Goal: Task Accomplishment & Management: Manage account settings

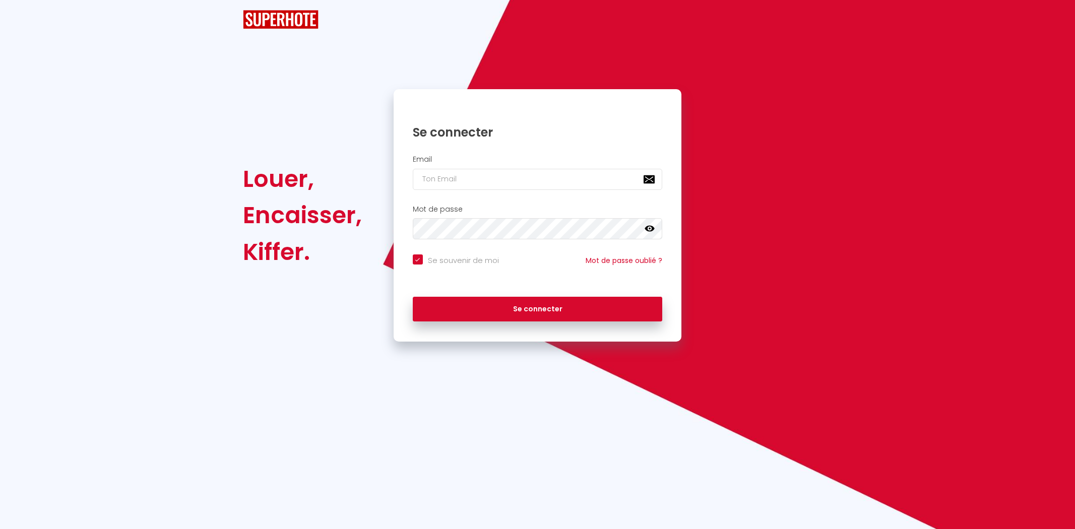
checkbox input "true"
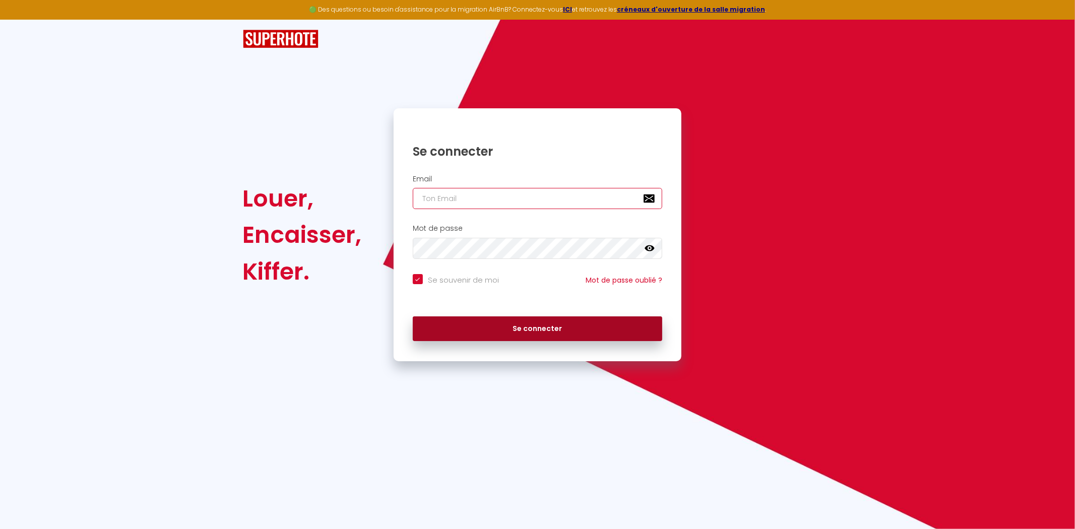
type input "[PERSON_NAME][EMAIL_ADDRESS][DOMAIN_NAME]"
click at [538, 331] on button "Se connecter" at bounding box center [538, 329] width 250 height 25
checkbox input "true"
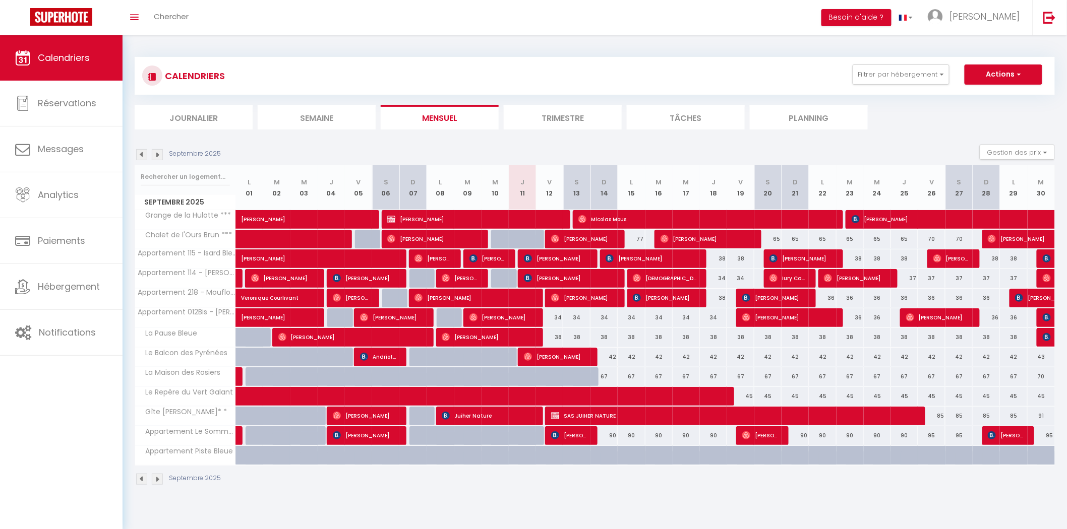
click at [833, 297] on div "36" at bounding box center [822, 298] width 27 height 19
type input "36"
type input "Lun 22 Septembre 2025"
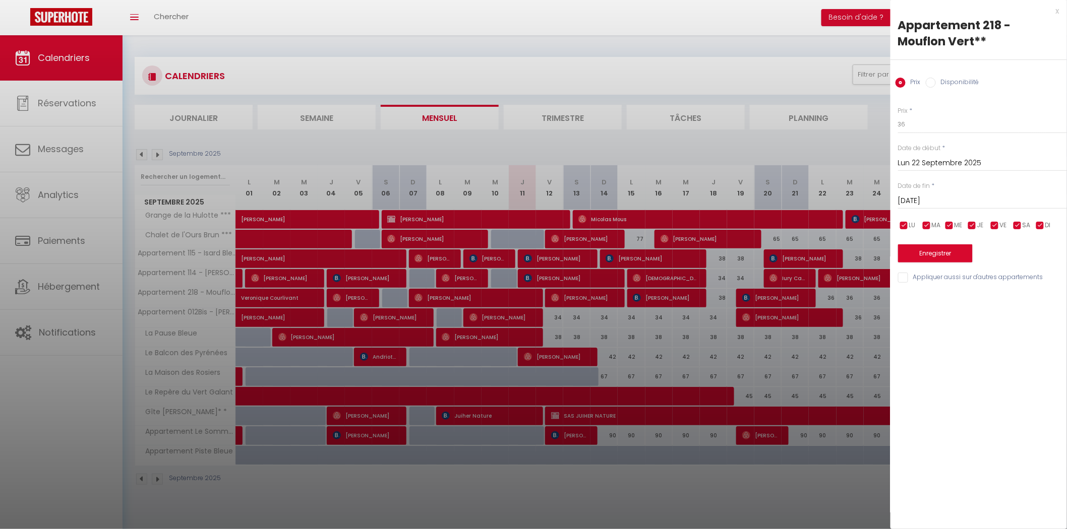
click at [922, 201] on input "[DATE]" at bounding box center [982, 201] width 169 height 13
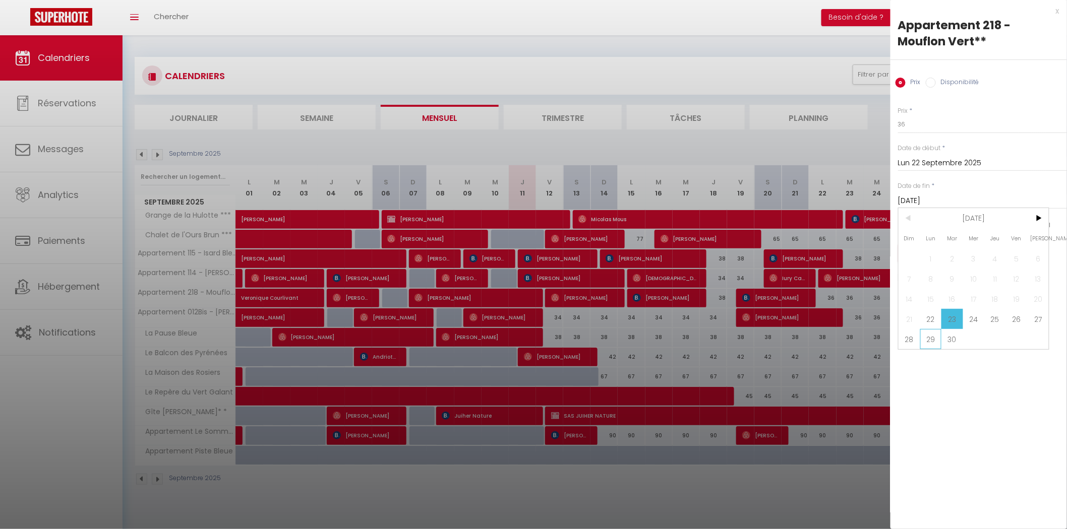
click at [922, 335] on span "29" at bounding box center [931, 339] width 22 height 20
type input "Lun 29 Septembre 2025"
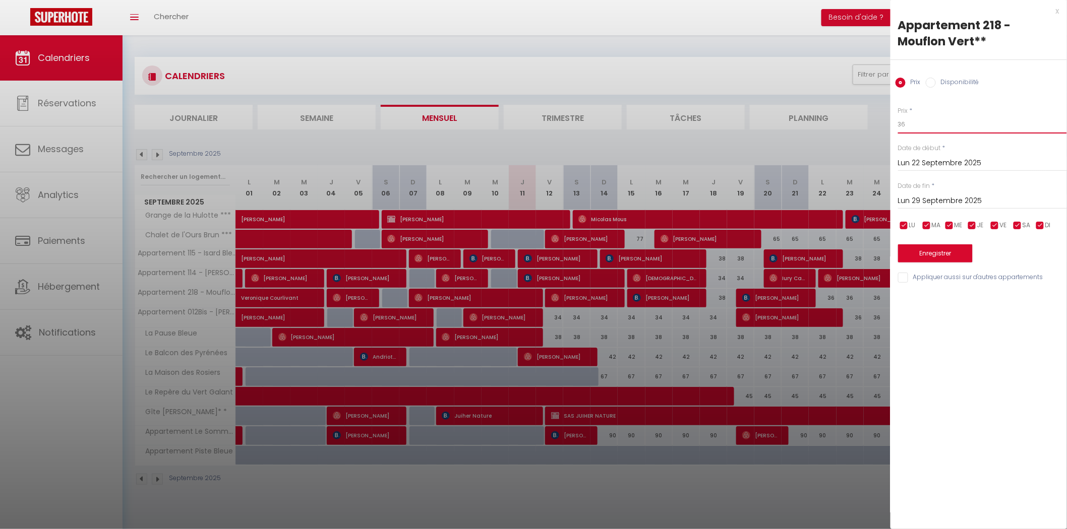
drag, startPoint x: 913, startPoint y: 124, endPoint x: 853, endPoint y: 124, distance: 60.0
click at [854, 124] on body "🟢 Des questions ou besoin d'assistance pour la migration AirBnB? Connectez-vous…" at bounding box center [533, 299] width 1067 height 529
type input "35"
drag, startPoint x: 921, startPoint y: 251, endPoint x: 910, endPoint y: 260, distance: 14.3
click at [921, 251] on button "Enregistrer" at bounding box center [935, 253] width 75 height 18
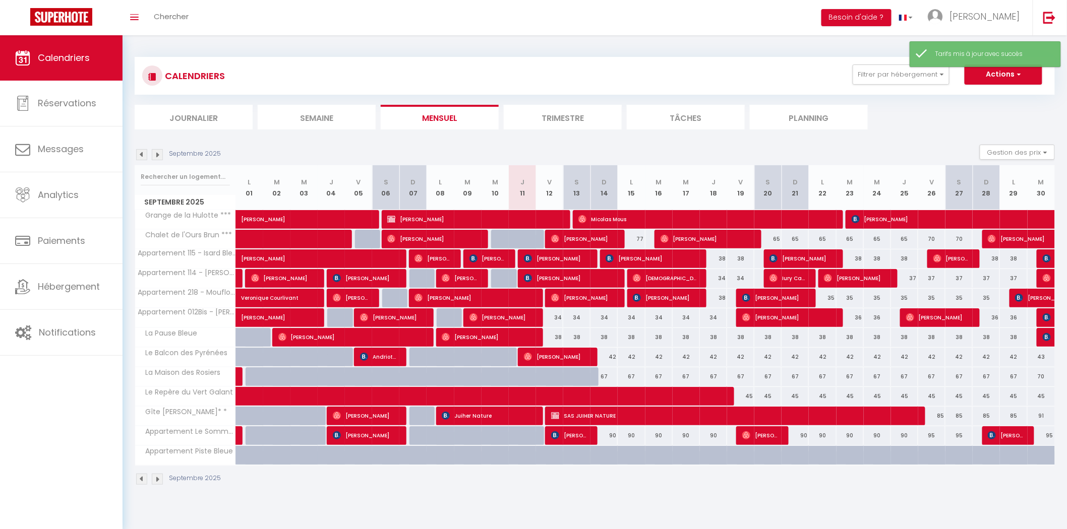
click at [913, 276] on div "37" at bounding box center [904, 278] width 27 height 19
type input "37"
type input "Jeu 25 Septembre 2025"
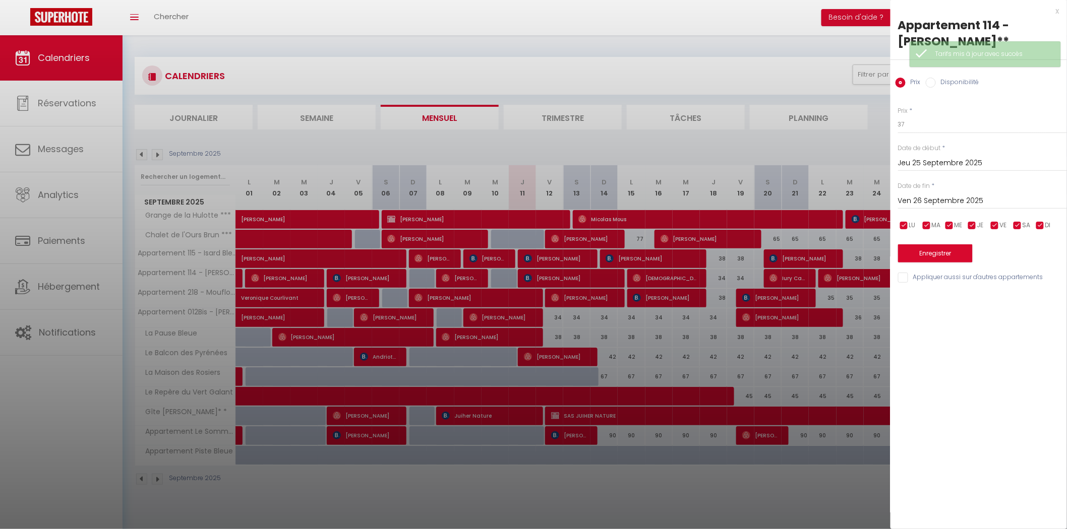
click at [936, 202] on input "Ven 26 Septembre 2025" at bounding box center [982, 201] width 169 height 13
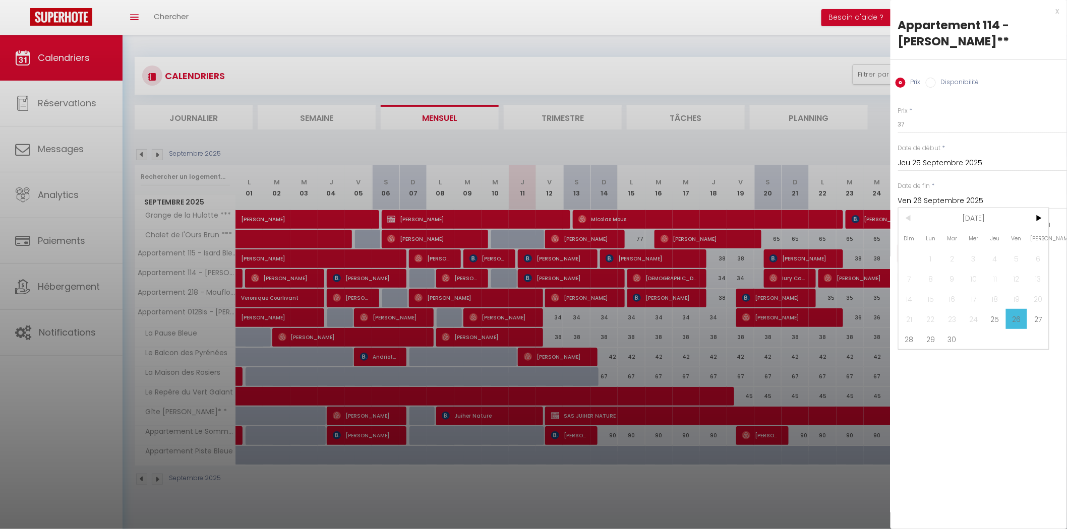
drag, startPoint x: 949, startPoint y: 341, endPoint x: 951, endPoint y: 217, distance: 124.0
click at [948, 341] on span "30" at bounding box center [952, 339] width 22 height 20
type input "[DATE]"
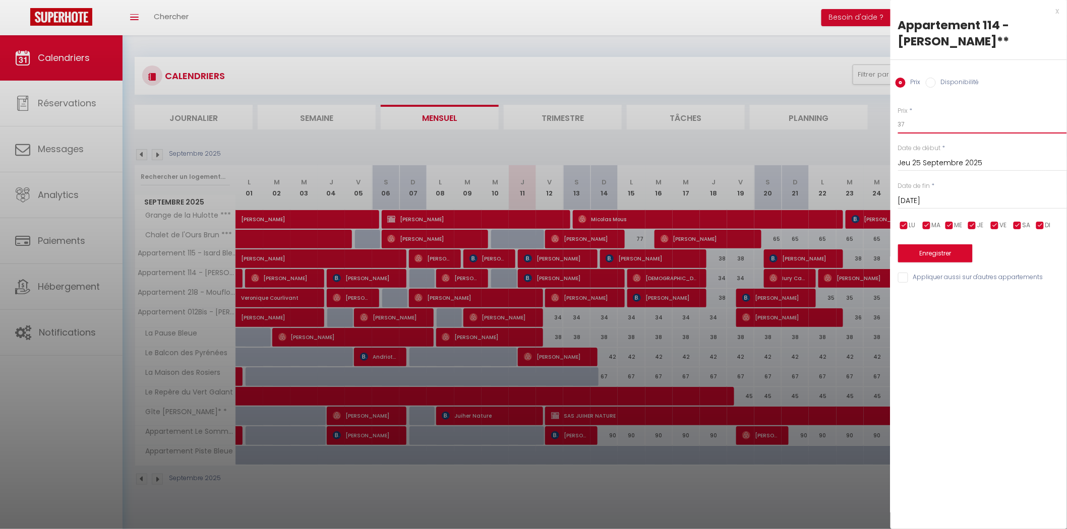
drag, startPoint x: 870, startPoint y: 125, endPoint x: 761, endPoint y: 131, distance: 108.6
click at [768, 122] on body "🟢 Des questions ou besoin d'assistance pour la migration AirBnB? Connectez-vous…" at bounding box center [533, 299] width 1067 height 529
type input "36"
click at [919, 257] on button "Enregistrer" at bounding box center [935, 253] width 75 height 18
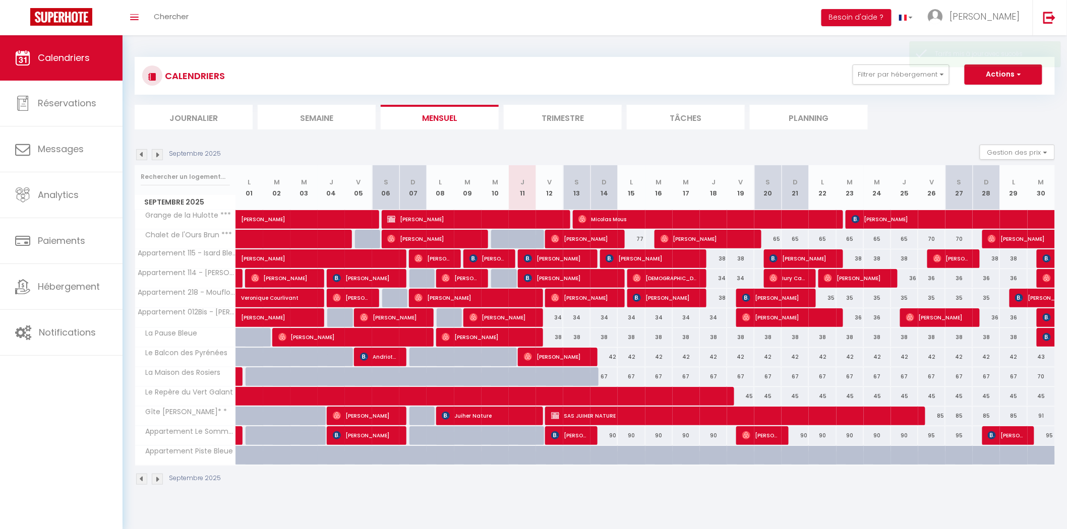
click at [857, 318] on div "36" at bounding box center [849, 318] width 27 height 19
type input "36"
type input "[DATE]"
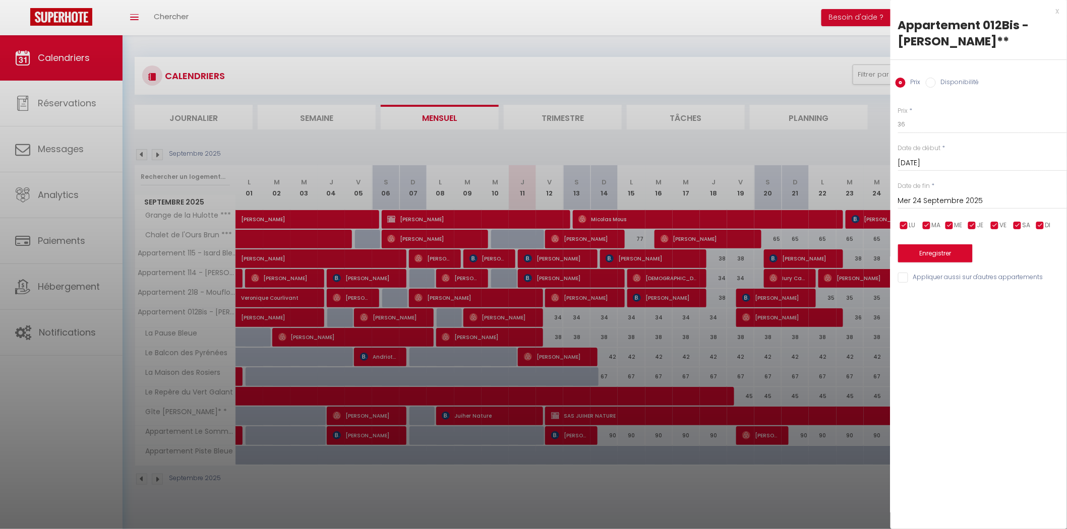
click at [946, 203] on input "Mer 24 Septembre 2025" at bounding box center [982, 201] width 169 height 13
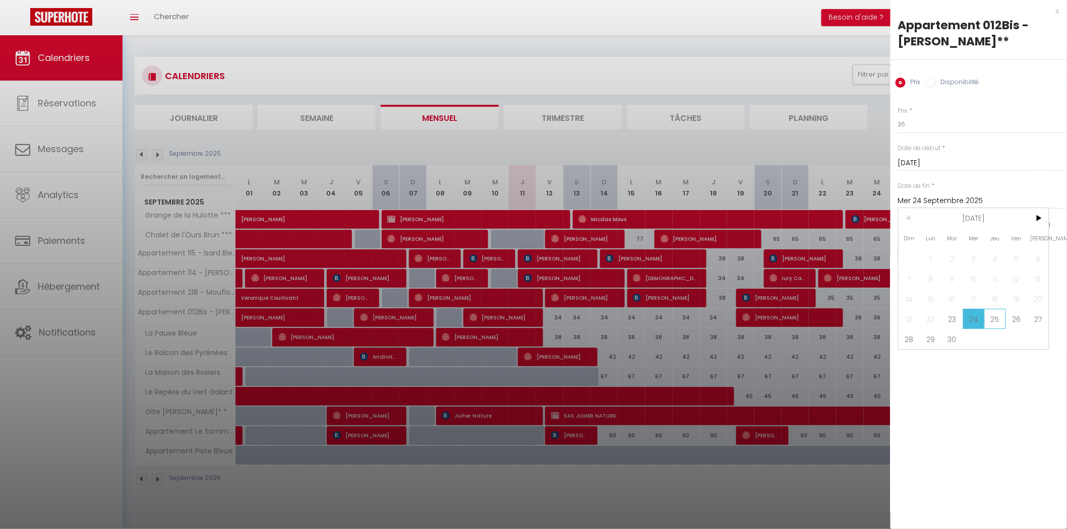
click at [994, 315] on span "25" at bounding box center [995, 319] width 22 height 20
type input "Jeu 25 Septembre 2025"
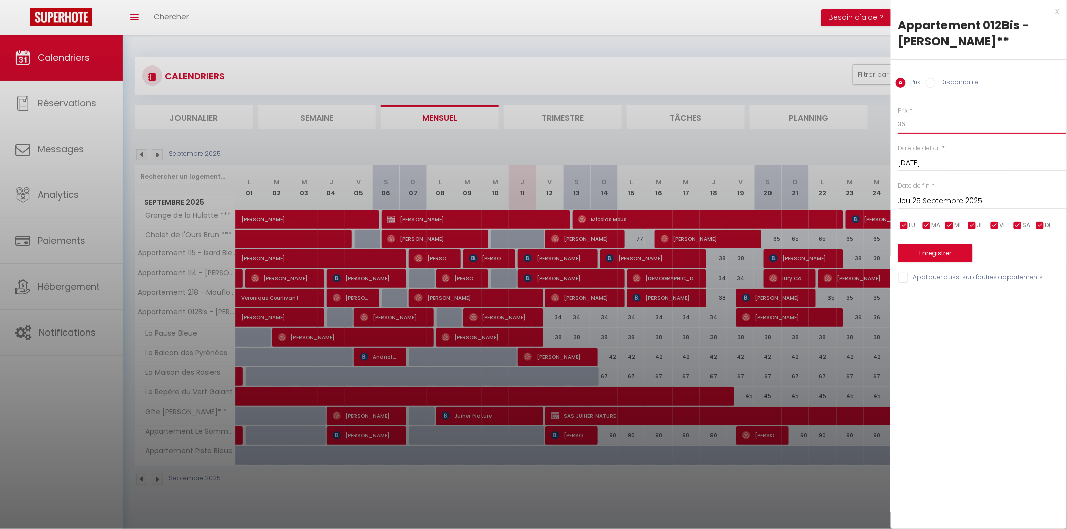
drag, startPoint x: 894, startPoint y: 122, endPoint x: 834, endPoint y: 106, distance: 61.6
click at [834, 106] on body "🟢 Des questions ou besoin d'assistance pour la migration AirBnB? Connectez-vous…" at bounding box center [533, 299] width 1067 height 529
type input "35"
click at [915, 254] on button "Enregistrer" at bounding box center [935, 253] width 75 height 18
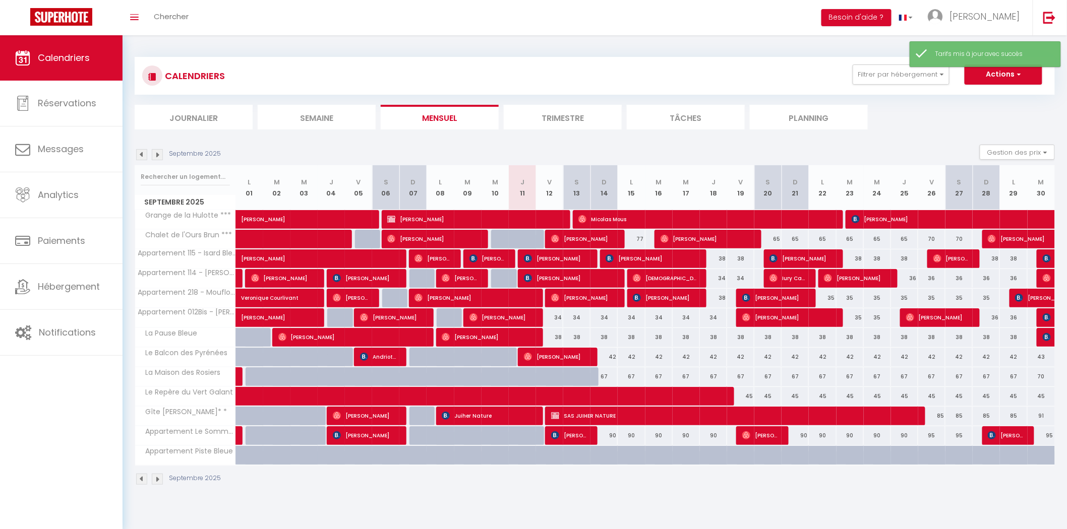
click at [993, 317] on div "36" at bounding box center [985, 318] width 27 height 19
type input "36"
type input "Dim 28 Septembre 2025"
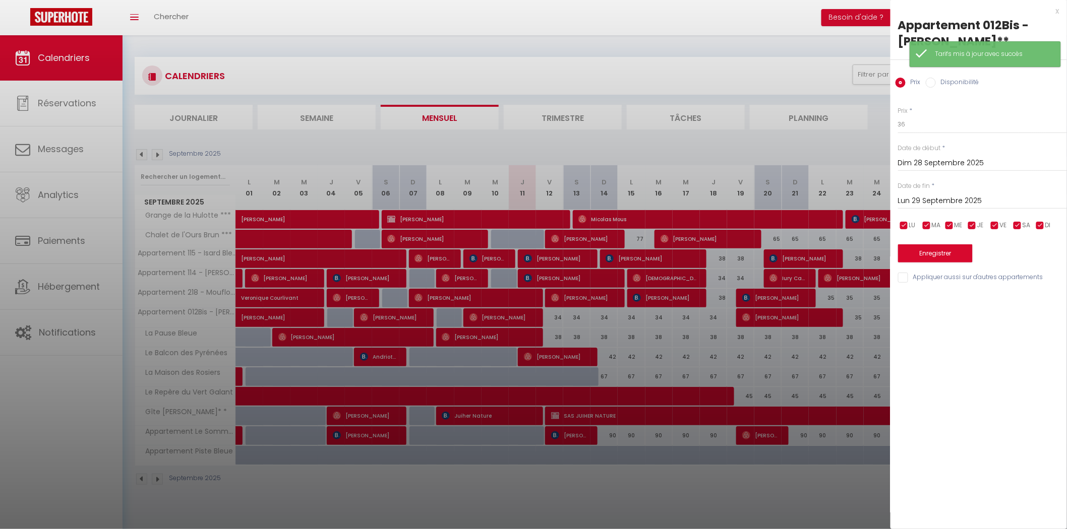
click at [929, 198] on input "Lun 29 Septembre 2025" at bounding box center [982, 201] width 169 height 13
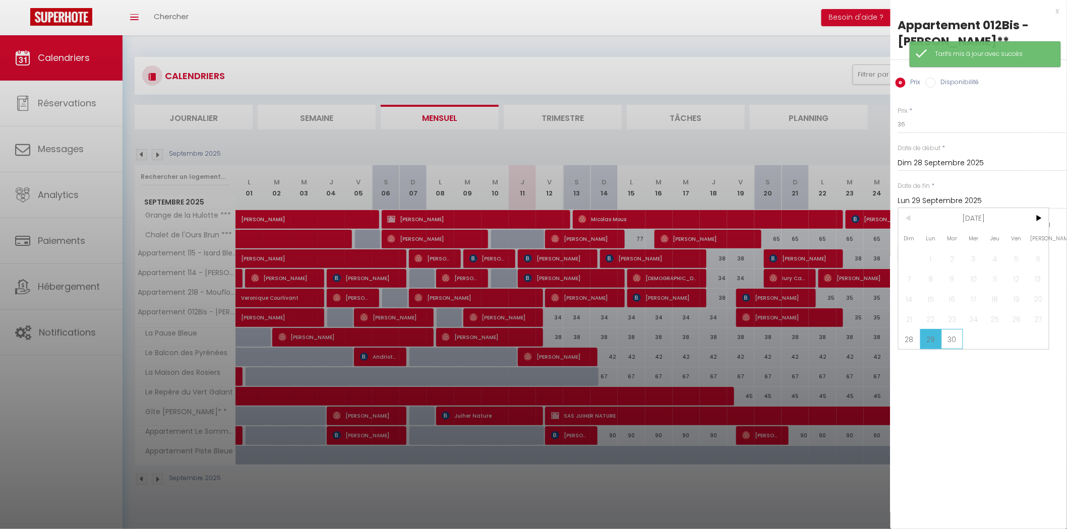
click at [955, 342] on span "30" at bounding box center [952, 339] width 22 height 20
type input "[DATE]"
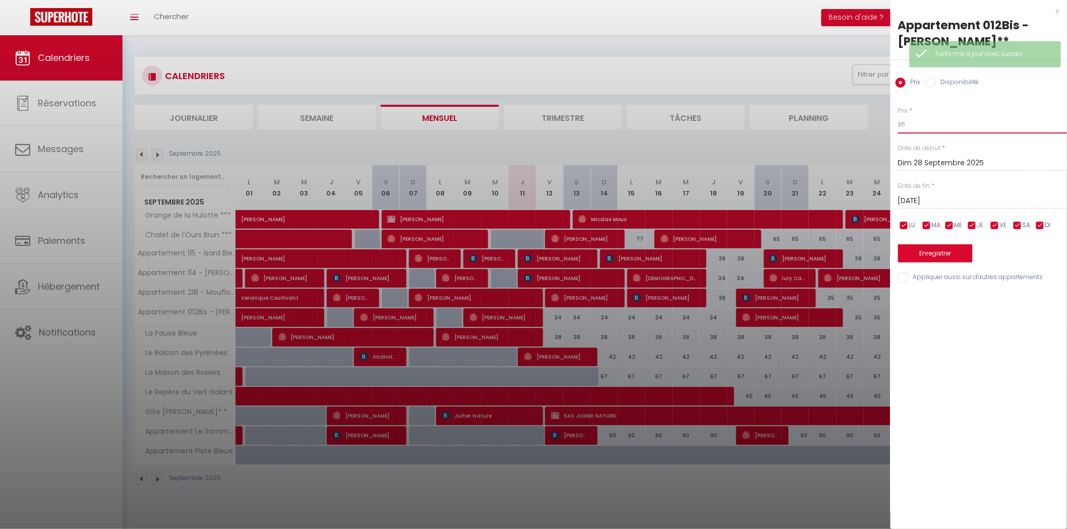
drag, startPoint x: 916, startPoint y: 127, endPoint x: 867, endPoint y: 128, distance: 48.9
click at [867, 128] on body "🟢 Des questions ou besoin d'assistance pour la migration AirBnB? Connectez-vous…" at bounding box center [533, 299] width 1067 height 529
type input "35"
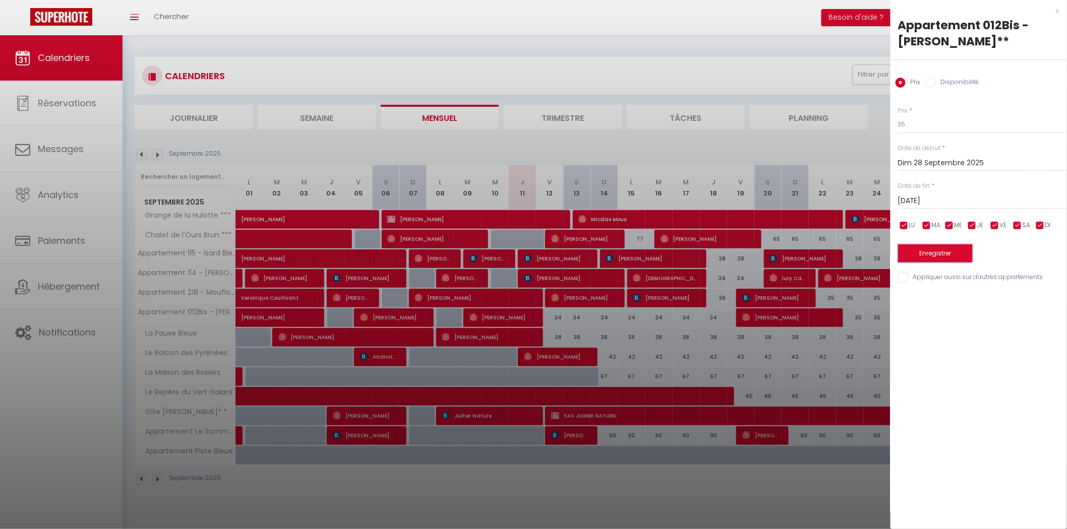
click at [929, 252] on button "Enregistrer" at bounding box center [935, 253] width 75 height 18
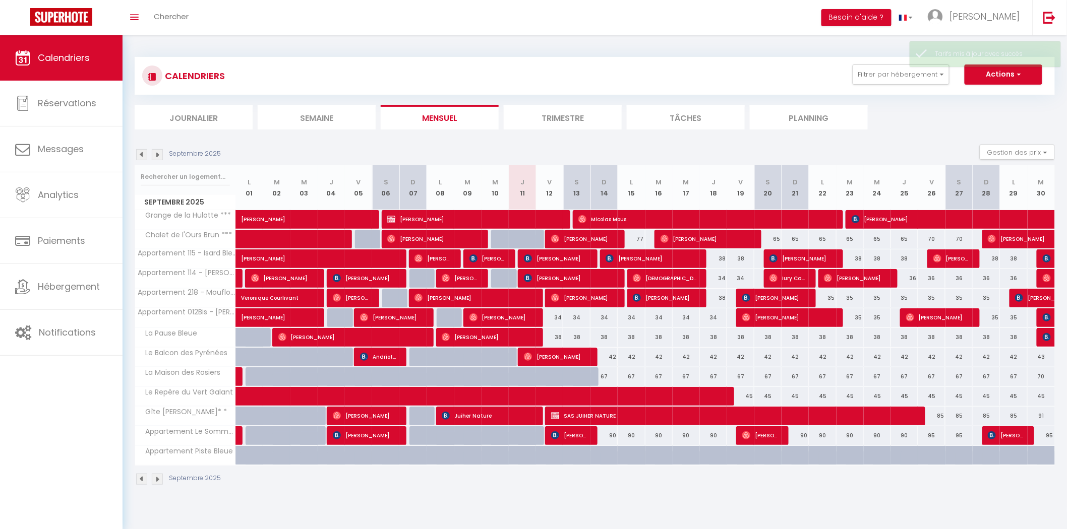
click at [559, 113] on li "Trimestre" at bounding box center [563, 117] width 118 height 25
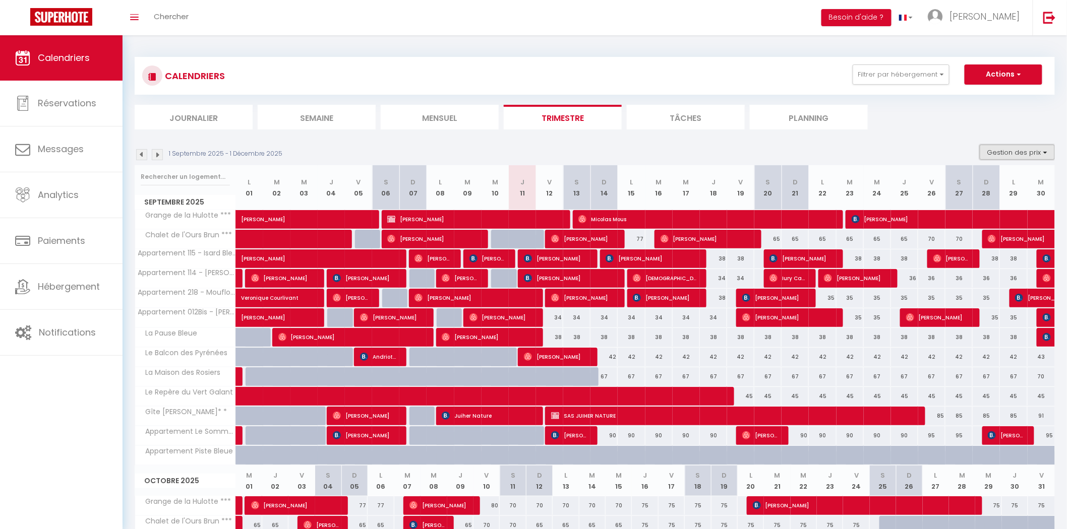
click at [1028, 147] on button "Gestion des prix" at bounding box center [1016, 152] width 75 height 15
click at [1000, 179] on input "Nb Nuits minimum" at bounding box center [1008, 183] width 91 height 10
checkbox input "true"
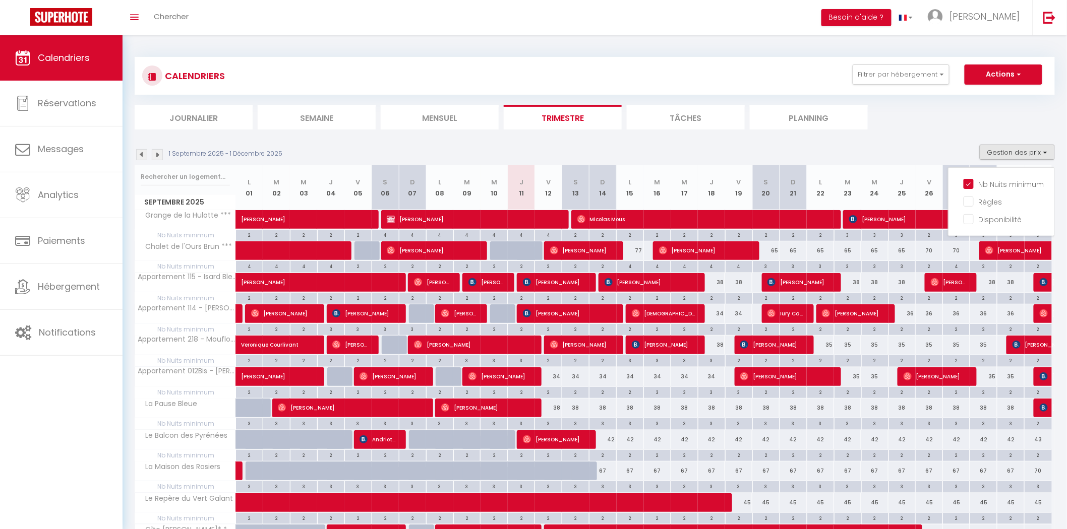
click at [555, 406] on div "38" at bounding box center [548, 408] width 27 height 19
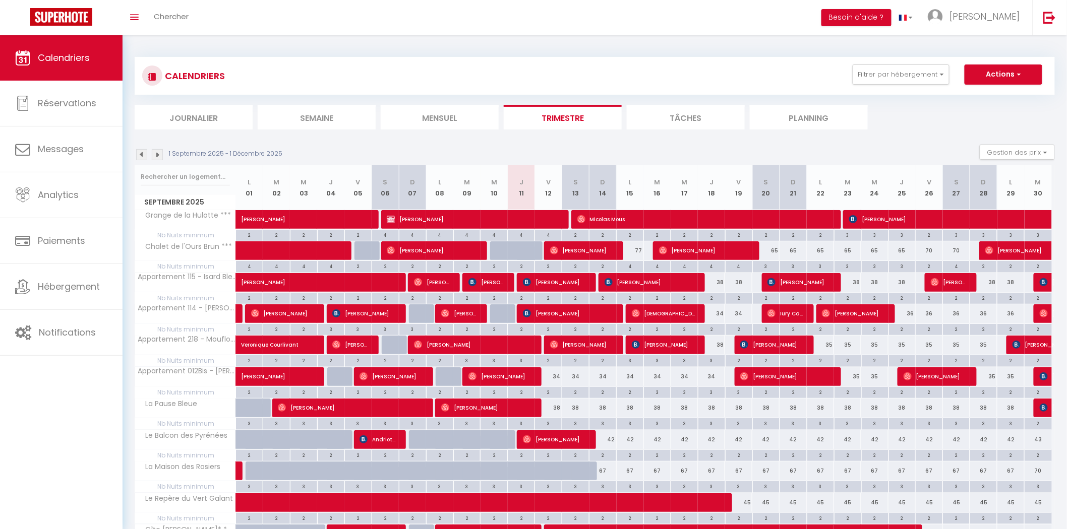
type input "38"
type input "Ven 12 Septembre 2025"
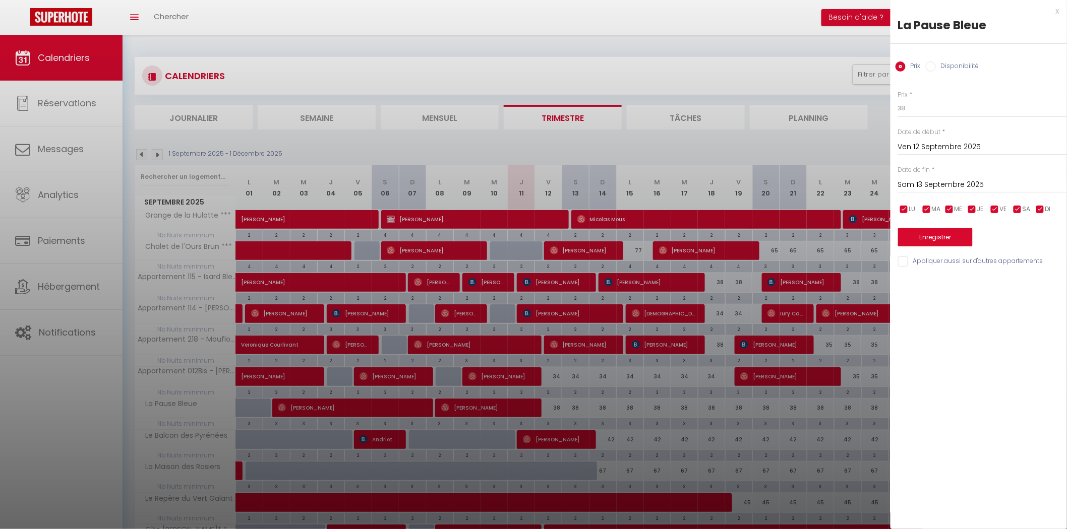
click at [928, 190] on input "Sam 13 Septembre 2025" at bounding box center [982, 184] width 169 height 13
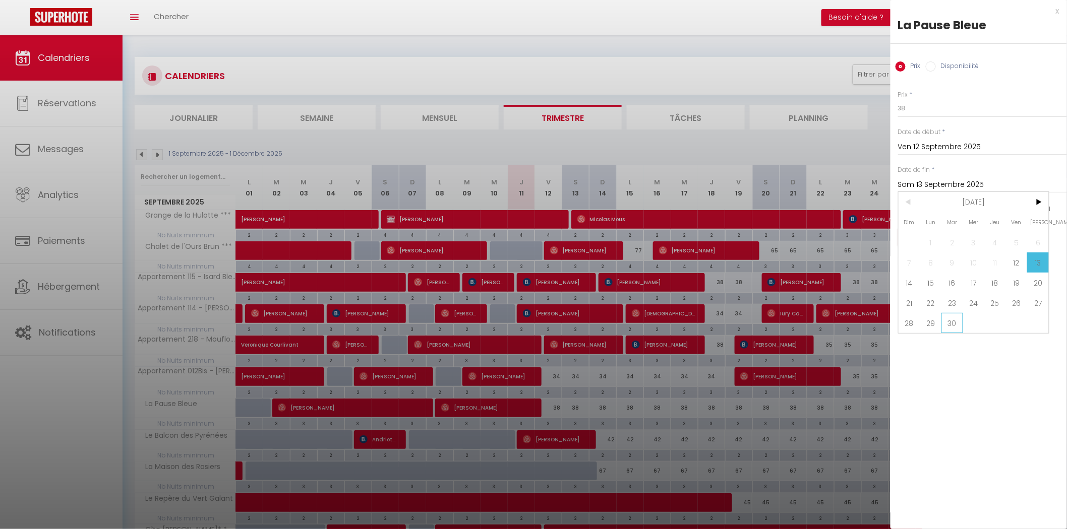
click at [960, 324] on span "30" at bounding box center [952, 323] width 22 height 20
type input "[DATE]"
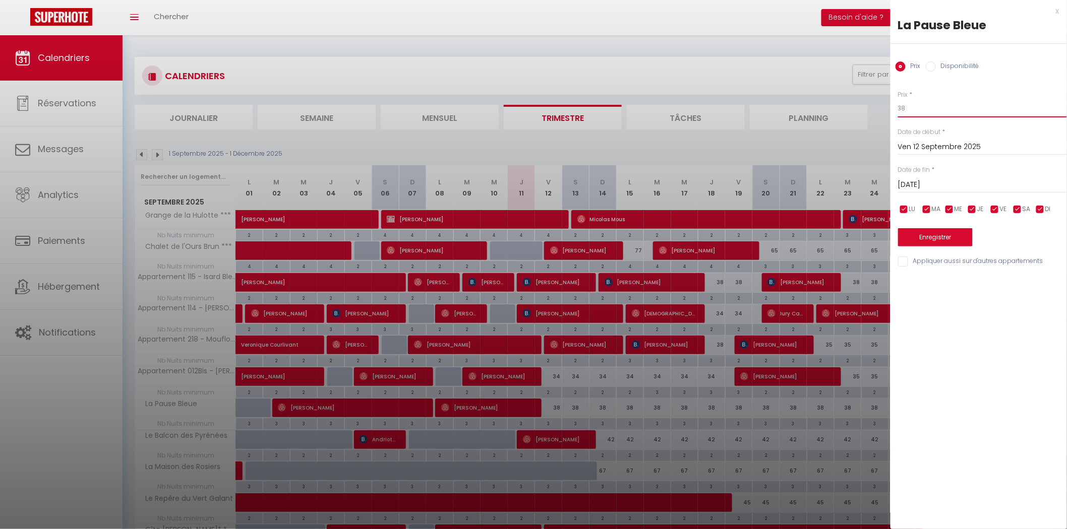
drag, startPoint x: 917, startPoint y: 109, endPoint x: 845, endPoint y: 111, distance: 72.1
type input "34"
click at [914, 236] on button "Enregistrer" at bounding box center [935, 237] width 75 height 18
click at [910, 238] on div at bounding box center [982, 228] width 169 height 25
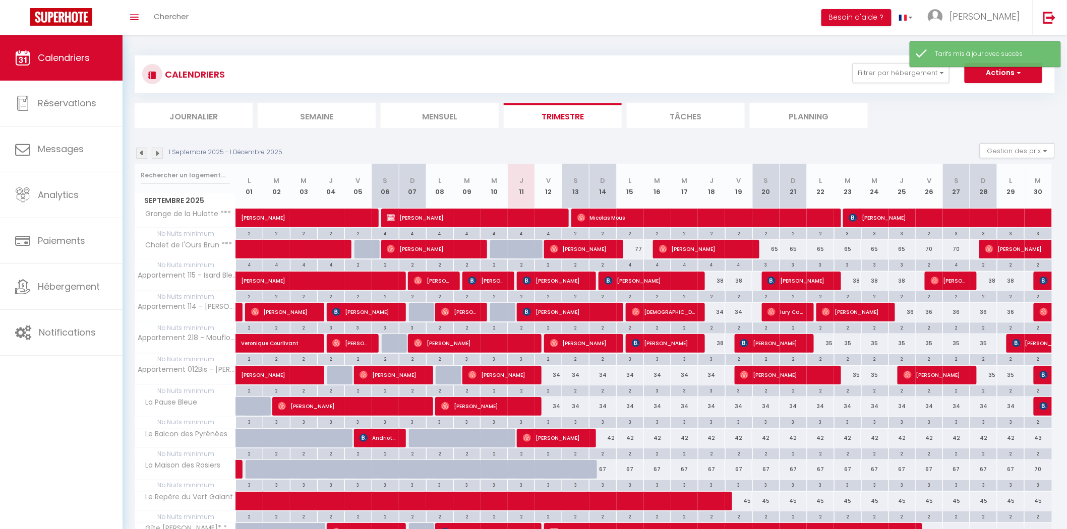
scroll to position [187, 0]
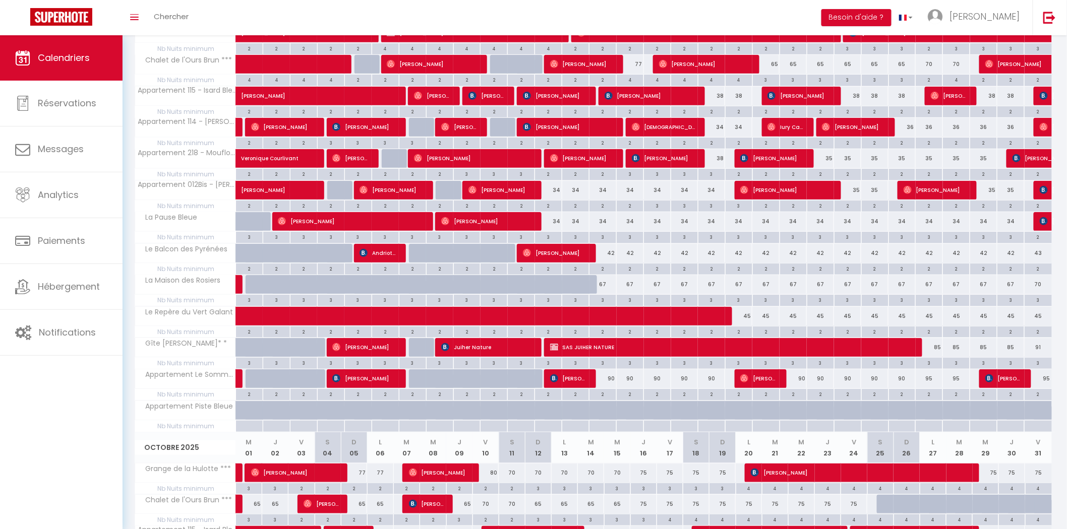
drag, startPoint x: 609, startPoint y: 254, endPoint x: 818, endPoint y: 142, distance: 237.3
click at [609, 254] on div "42" at bounding box center [602, 253] width 27 height 19
type input "42"
type input "Dim 14 Septembre 2025"
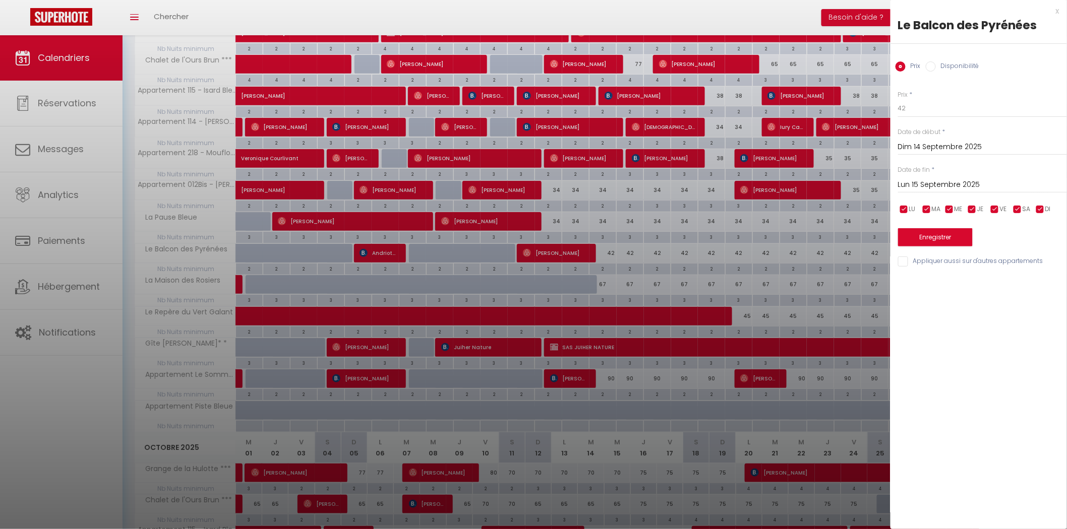
click at [929, 184] on input "Lun 15 Septembre 2025" at bounding box center [982, 184] width 169 height 13
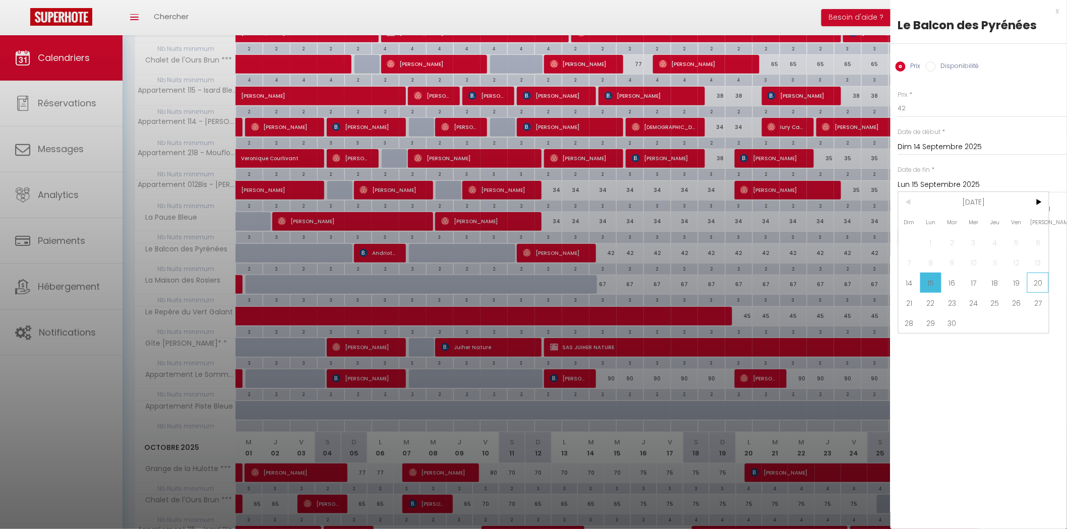
click at [1030, 282] on span "20" at bounding box center [1038, 283] width 22 height 20
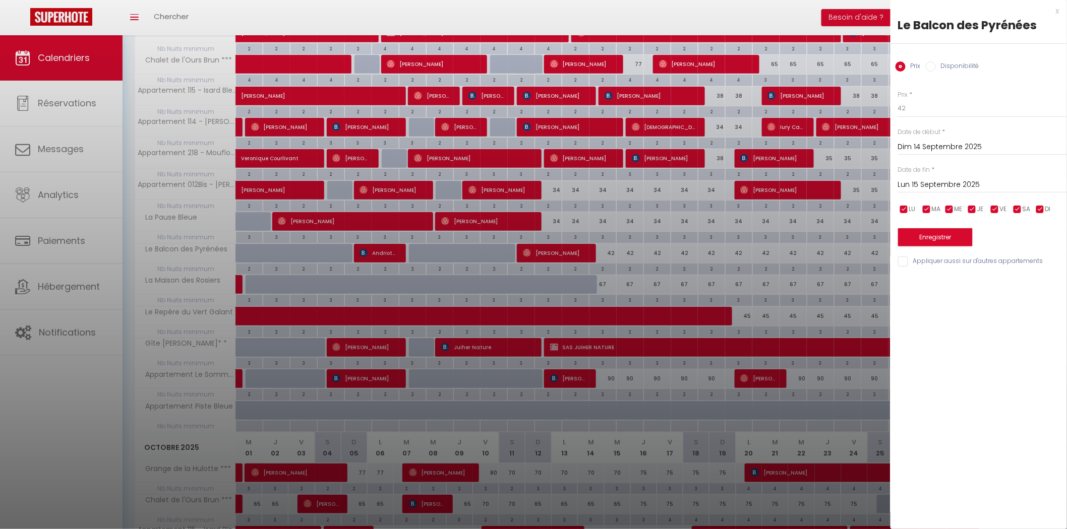
type input "Sam 20 Septembre 2025"
drag, startPoint x: 915, startPoint y: 103, endPoint x: 812, endPoint y: 97, distance: 104.1
type input "40"
click at [918, 239] on button "Enregistrer" at bounding box center [935, 237] width 75 height 18
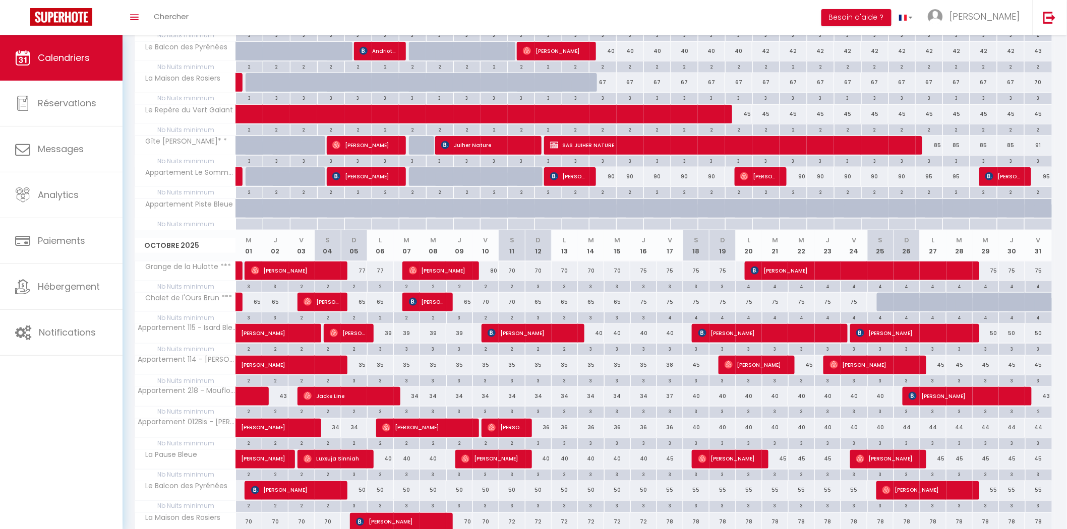
scroll to position [374, 0]
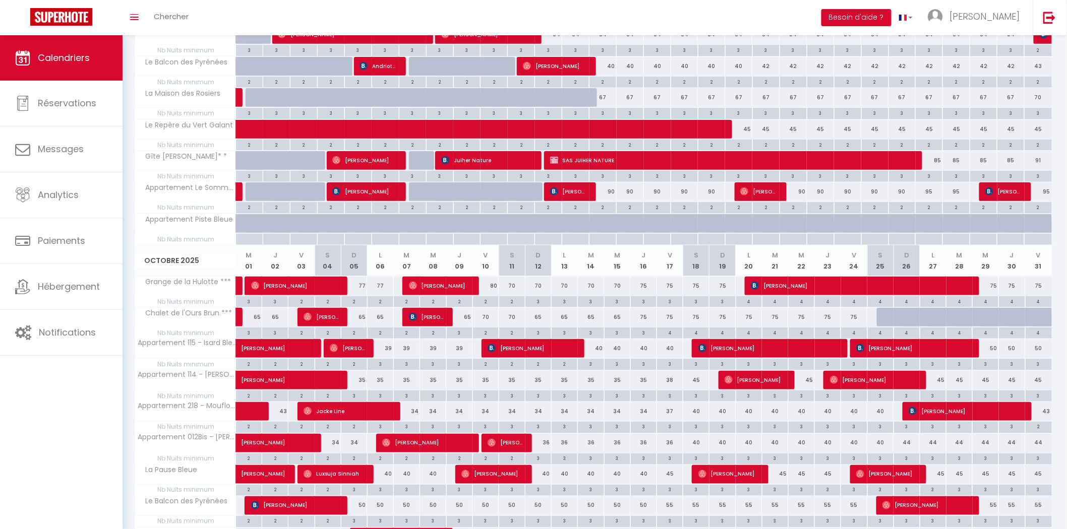
click at [386, 350] on div "39" at bounding box center [380, 348] width 26 height 19
type input "39"
type input "Lun 06 Octobre 2025"
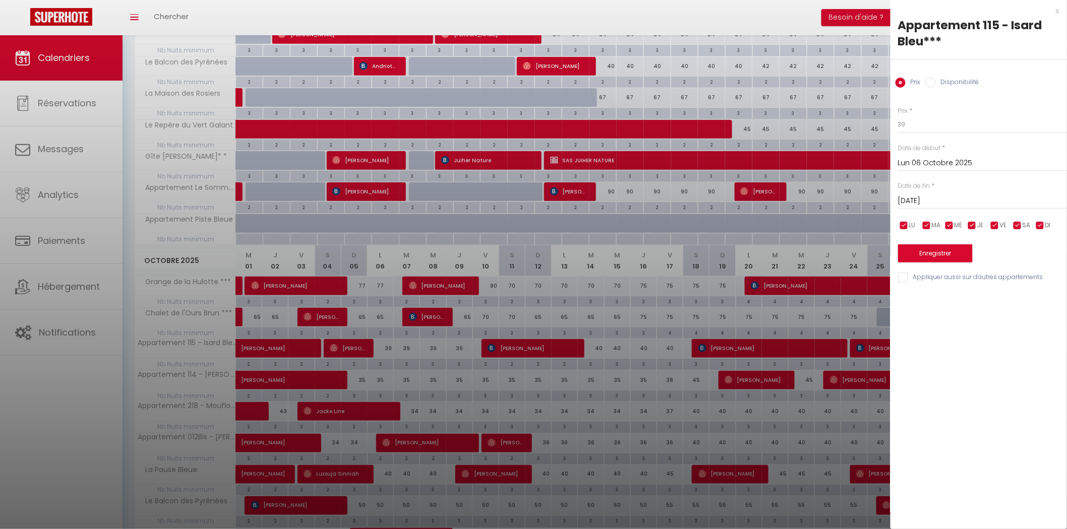
click at [911, 204] on input "[DATE]" at bounding box center [982, 201] width 169 height 13
click at [1014, 279] on span "10" at bounding box center [1017, 279] width 22 height 20
type input "Ven 10 Octobre 2025"
drag, startPoint x: 847, startPoint y: 122, endPoint x: 838, endPoint y: 122, distance: 9.1
click at [842, 122] on body "🟢 Des questions ou besoin d'assistance pour la migration AirBnB? Connectez-vous…" at bounding box center [533, 414] width 1067 height 1505
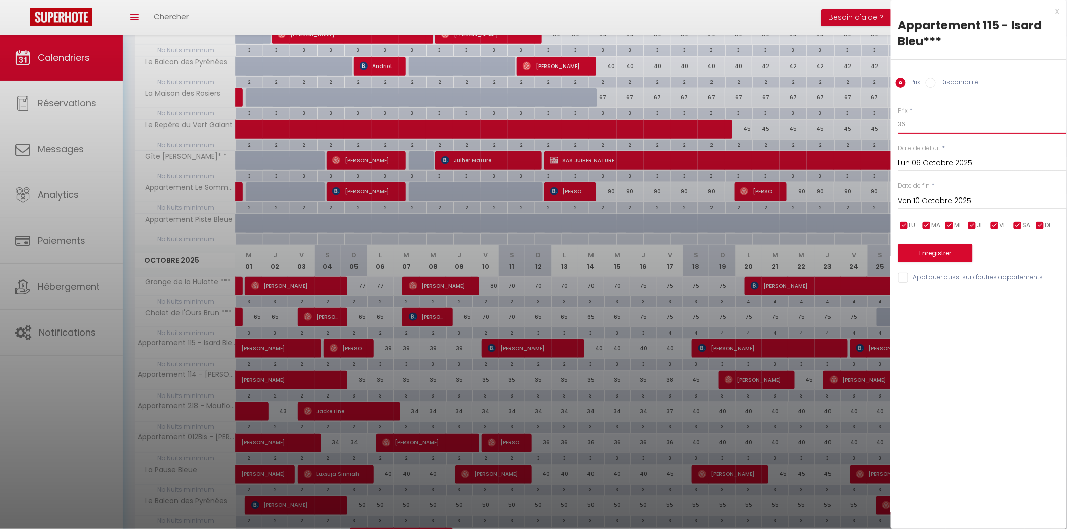
type input "36"
click at [924, 251] on button "Enregistrer" at bounding box center [935, 253] width 75 height 18
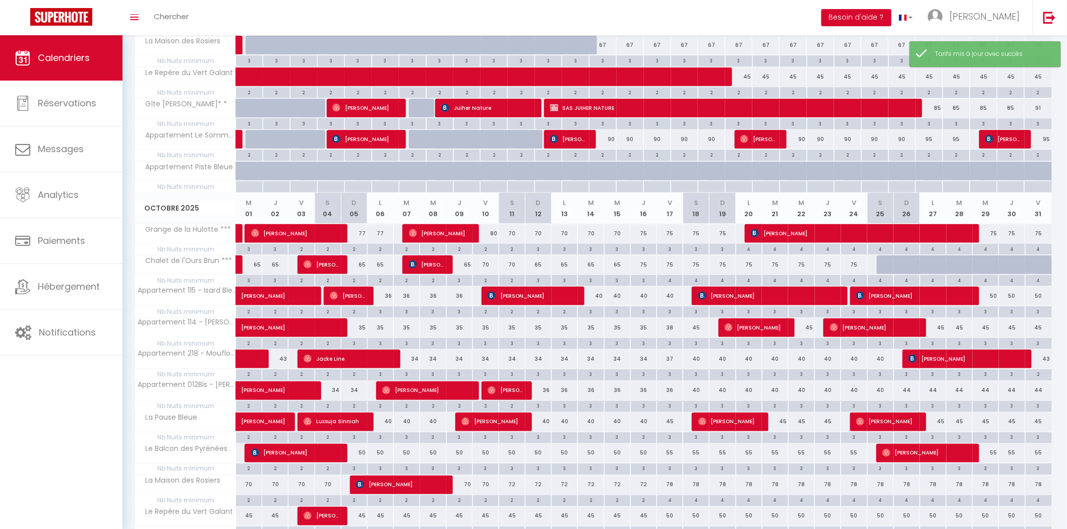
scroll to position [466, 0]
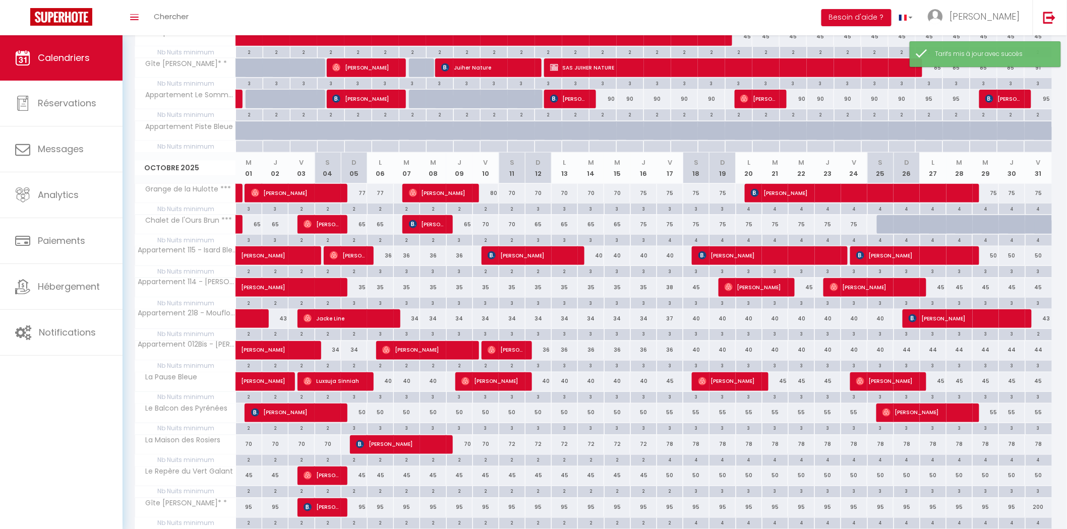
drag, startPoint x: 360, startPoint y: 288, endPoint x: 619, endPoint y: 183, distance: 278.6
click at [360, 288] on div "35" at bounding box center [354, 287] width 26 height 19
type input "35"
type input "Dim 05 Octobre 2025"
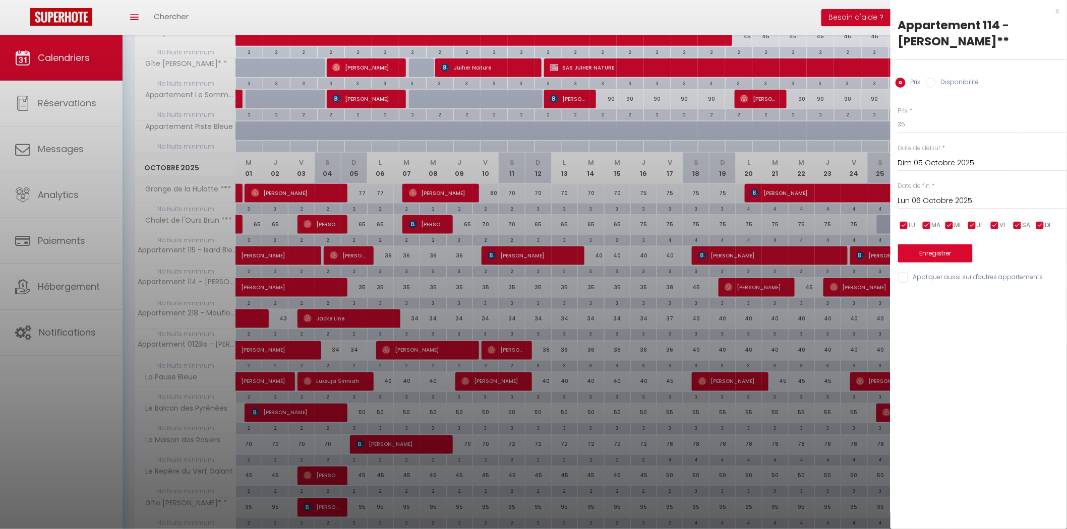
click at [921, 198] on input "Lun 06 Octobre 2025" at bounding box center [982, 201] width 169 height 13
click at [1016, 301] on span "17" at bounding box center [1017, 299] width 22 height 20
type input "Ven 17 Octobre 2025"
drag, startPoint x: 916, startPoint y: 121, endPoint x: 833, endPoint y: 119, distance: 83.2
click at [835, 120] on body "🟢 Des questions ou besoin d'assistance pour la migration AirBnB? Connectez-vous…" at bounding box center [533, 321] width 1067 height 1505
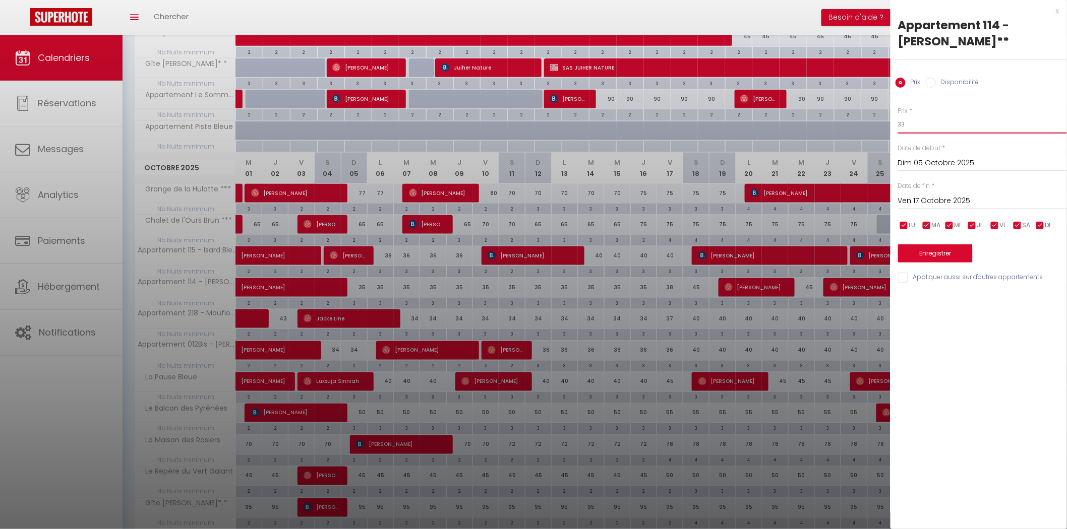
type input "33"
click at [914, 250] on button "Enregistrer" at bounding box center [935, 253] width 75 height 18
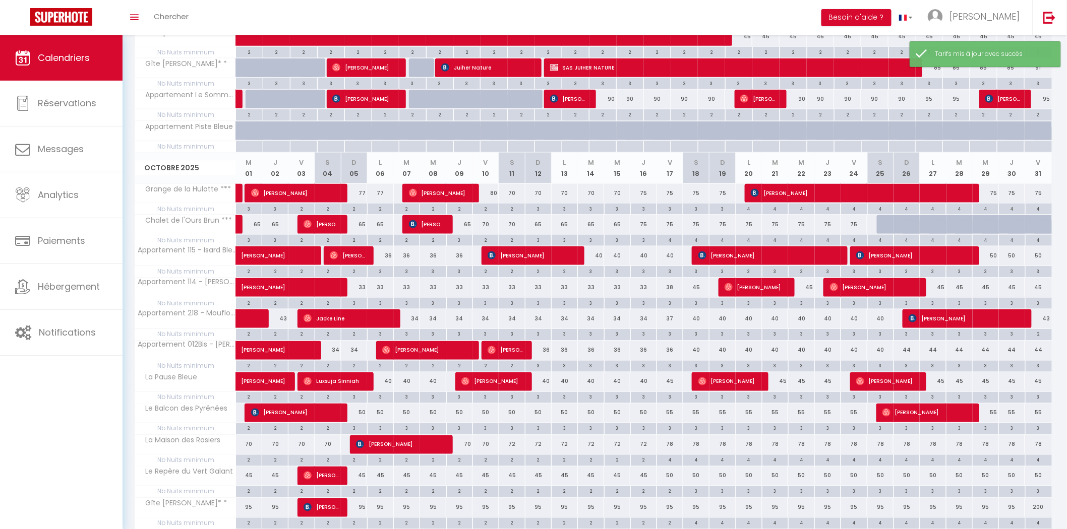
click at [415, 319] on div "34" at bounding box center [407, 319] width 26 height 19
type input "34"
type input "[DATE]"
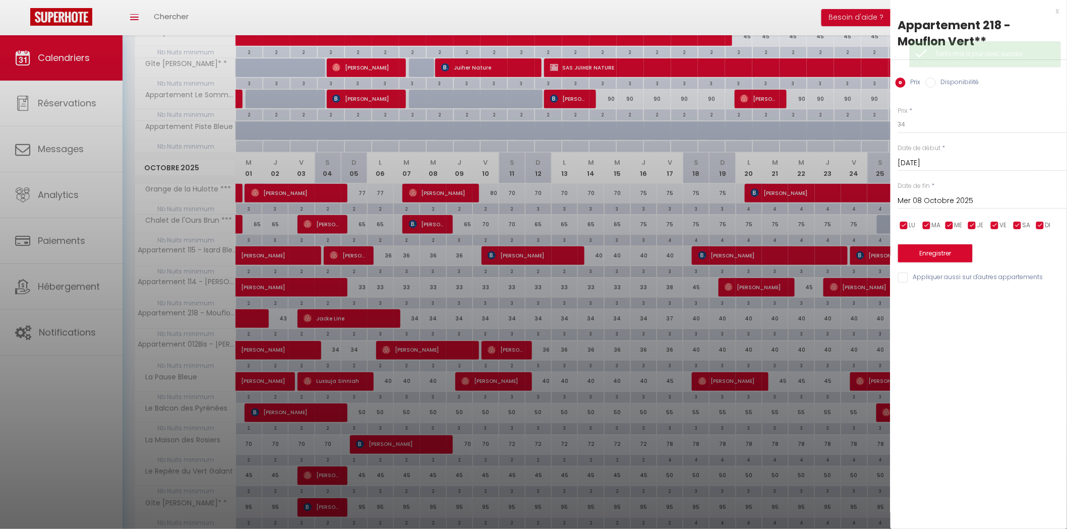
click at [958, 204] on input "Mer 08 Octobre 2025" at bounding box center [982, 201] width 169 height 13
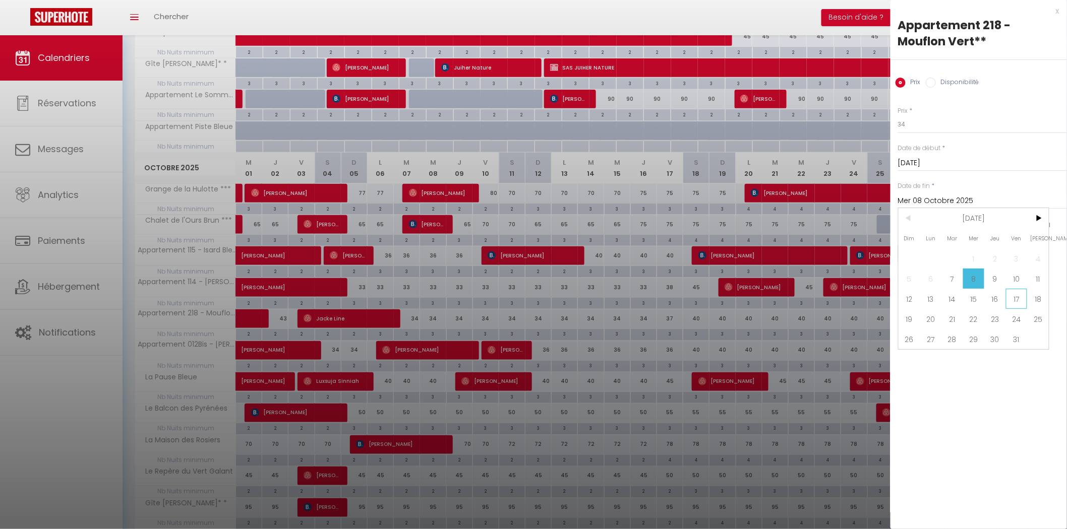
click at [1019, 297] on span "17" at bounding box center [1017, 299] width 22 height 20
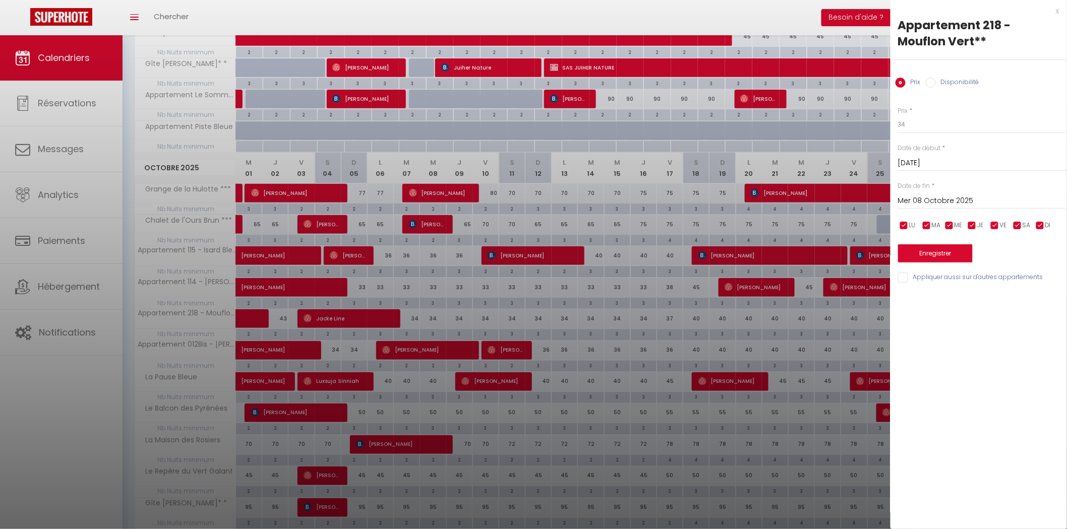
type input "Ven 17 Octobre 2025"
drag, startPoint x: 876, startPoint y: 121, endPoint x: 860, endPoint y: 121, distance: 16.6
click at [864, 121] on body "🟢 Des questions ou besoin d'assistance pour la migration AirBnB? Connectez-vous…" at bounding box center [533, 321] width 1067 height 1505
type input "33"
click at [920, 254] on button "Enregistrer" at bounding box center [935, 253] width 75 height 18
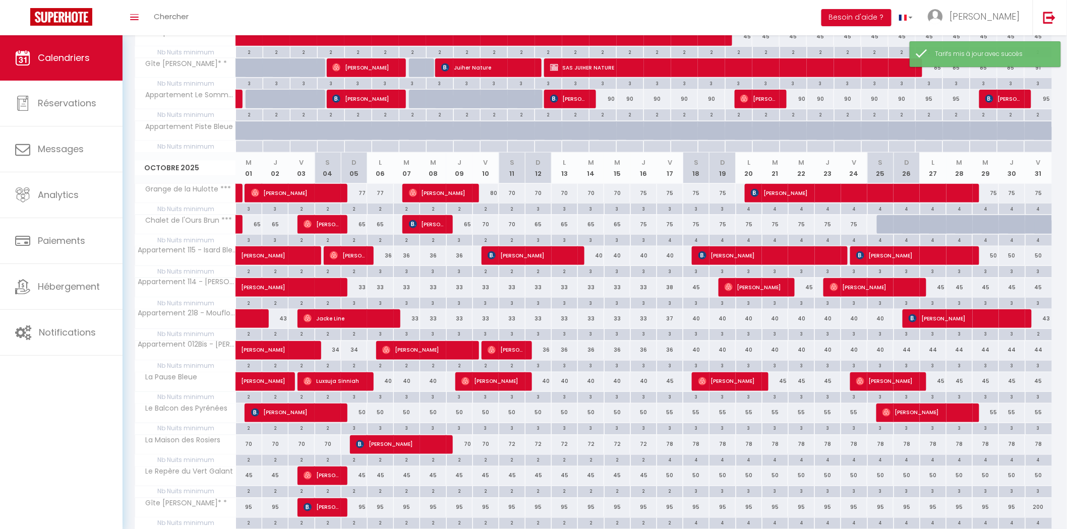
drag, startPoint x: 336, startPoint y: 351, endPoint x: 521, endPoint y: 250, distance: 210.7
click at [336, 351] on div "34" at bounding box center [328, 350] width 26 height 19
type input "34"
type input "[DATE]"
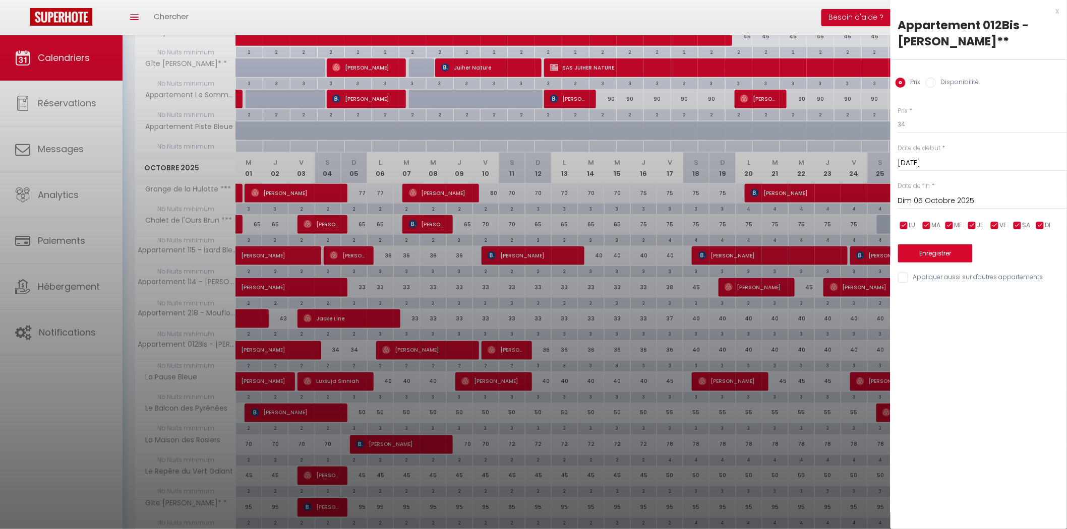
click at [921, 197] on input "Dim 05 Octobre 2025" at bounding box center [982, 201] width 169 height 13
click at [933, 280] on span "6" at bounding box center [931, 279] width 22 height 20
type input "Lun 06 Octobre 2025"
drag, startPoint x: 910, startPoint y: 121, endPoint x: 850, endPoint y: 120, distance: 60.5
click at [851, 121] on body "🟢 Des questions ou besoin d'assistance pour la migration AirBnB? Connectez-vous…" at bounding box center [533, 321] width 1067 height 1505
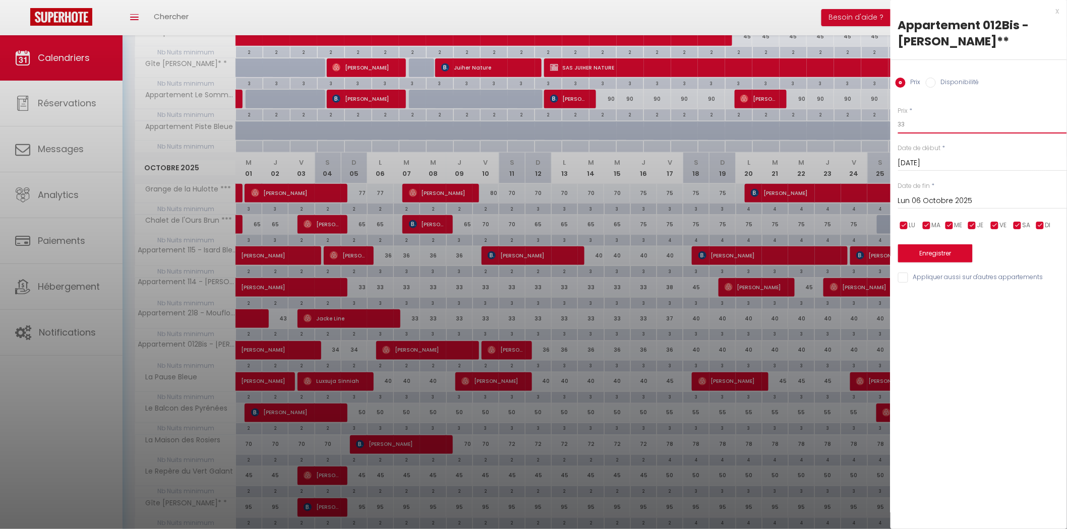
type input "33"
click at [905, 250] on button "Enregistrer" at bounding box center [935, 253] width 75 height 18
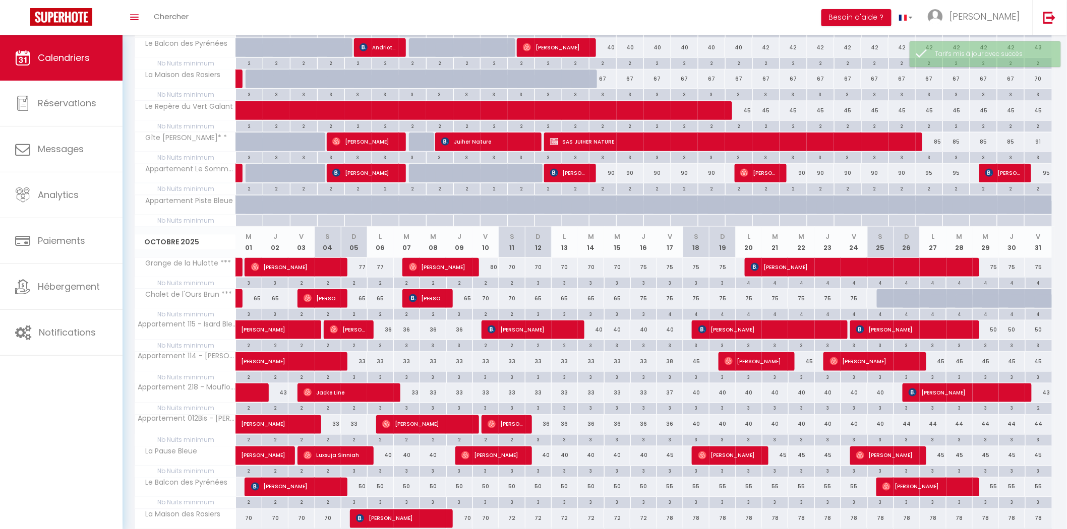
scroll to position [479, 0]
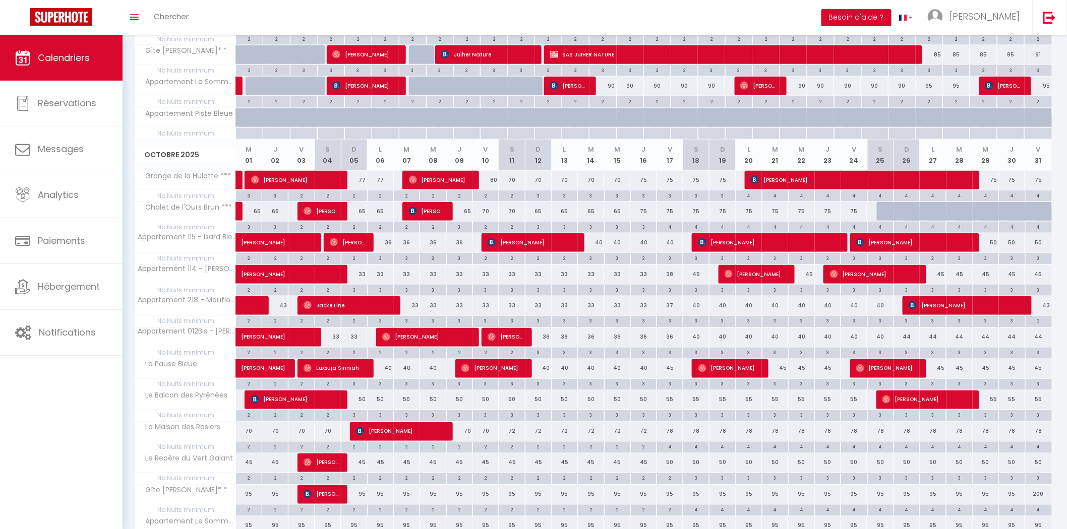
drag, startPoint x: 545, startPoint y: 336, endPoint x: 605, endPoint y: 297, distance: 71.6
click at [545, 336] on div "36" at bounding box center [538, 337] width 26 height 19
type input "36"
type input "Dim 12 Octobre 2025"
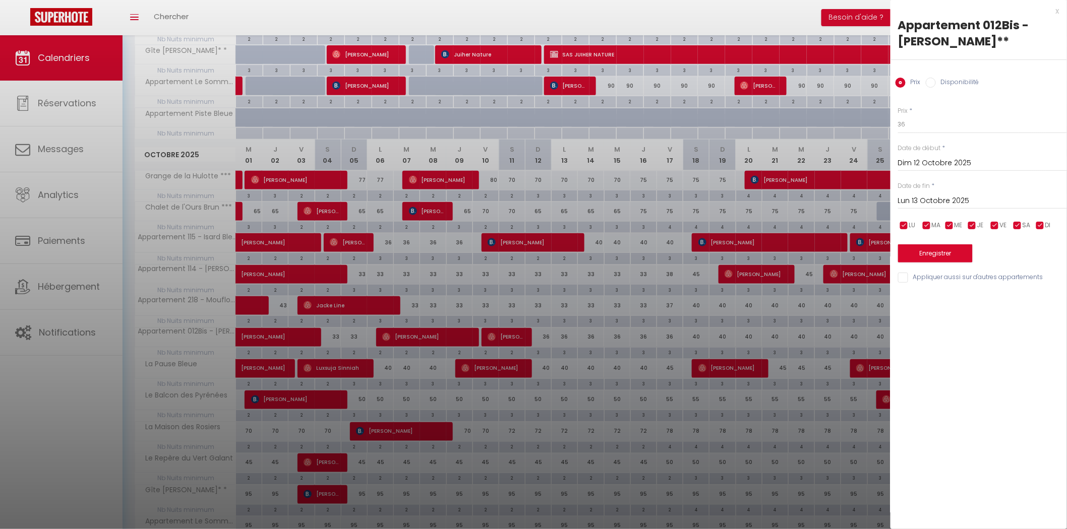
click at [944, 195] on input "Lun 13 Octobre 2025" at bounding box center [982, 201] width 169 height 13
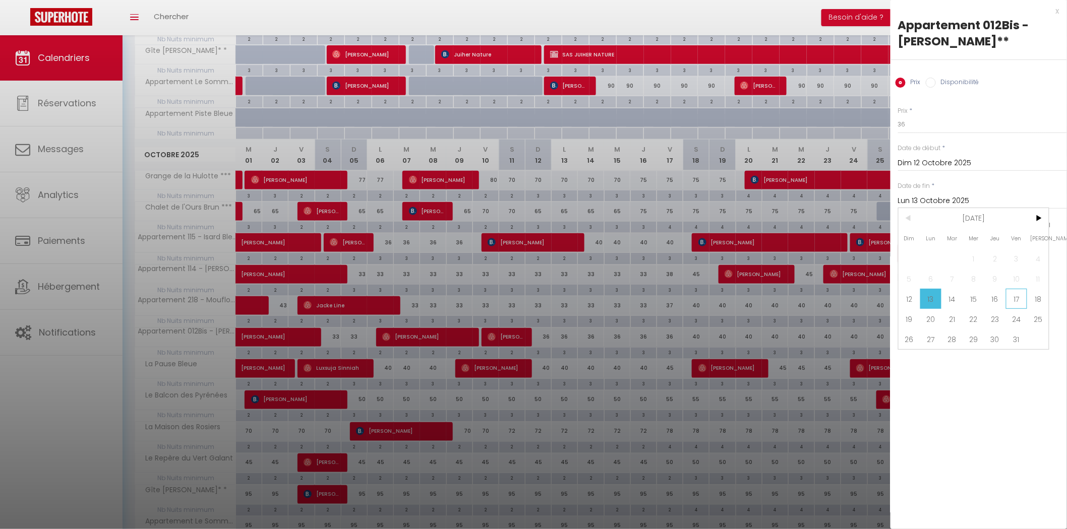
click at [1016, 298] on span "17" at bounding box center [1017, 299] width 22 height 20
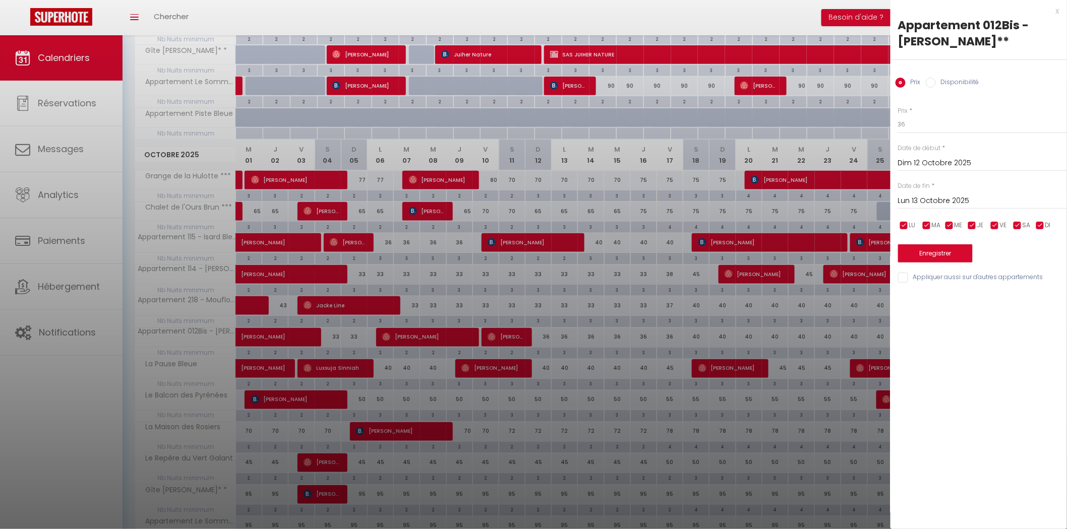
type input "Ven 17 Octobre 2025"
click at [842, 124] on body "🟢 Des questions ou besoin d'assistance pour la migration AirBnB? Connectez-vous…" at bounding box center [533, 308] width 1067 height 1505
type input "33"
click at [911, 248] on button "Enregistrer" at bounding box center [935, 253] width 75 height 18
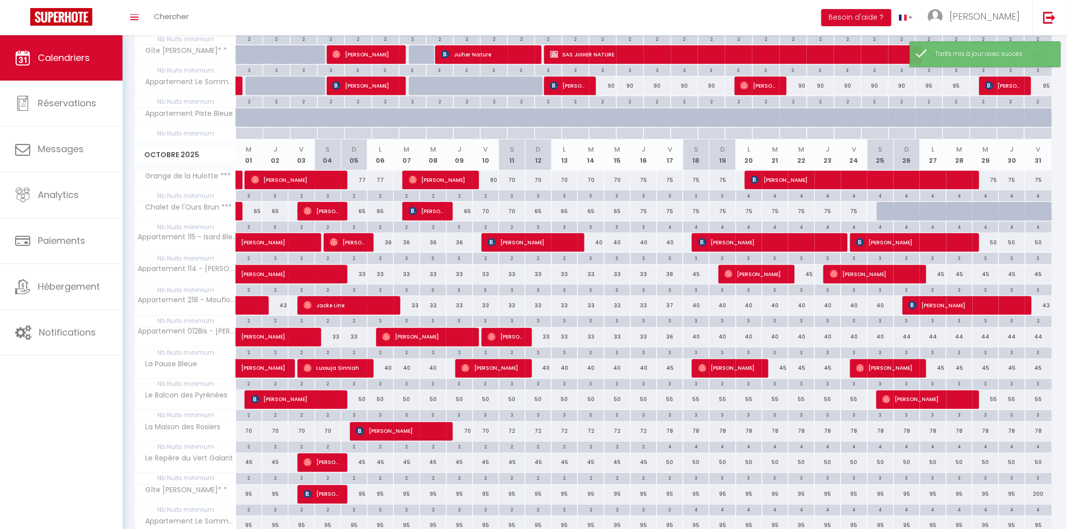
click at [596, 243] on div "40" at bounding box center [591, 242] width 26 height 19
type input "40"
type input "[DATE]"
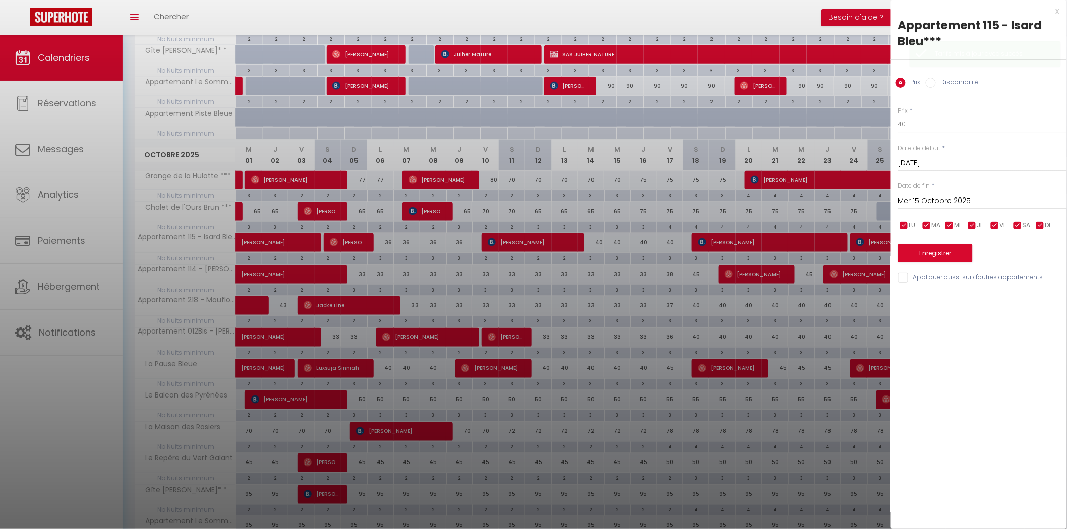
click at [920, 198] on input "Mer 15 Octobre 2025" at bounding box center [982, 201] width 169 height 13
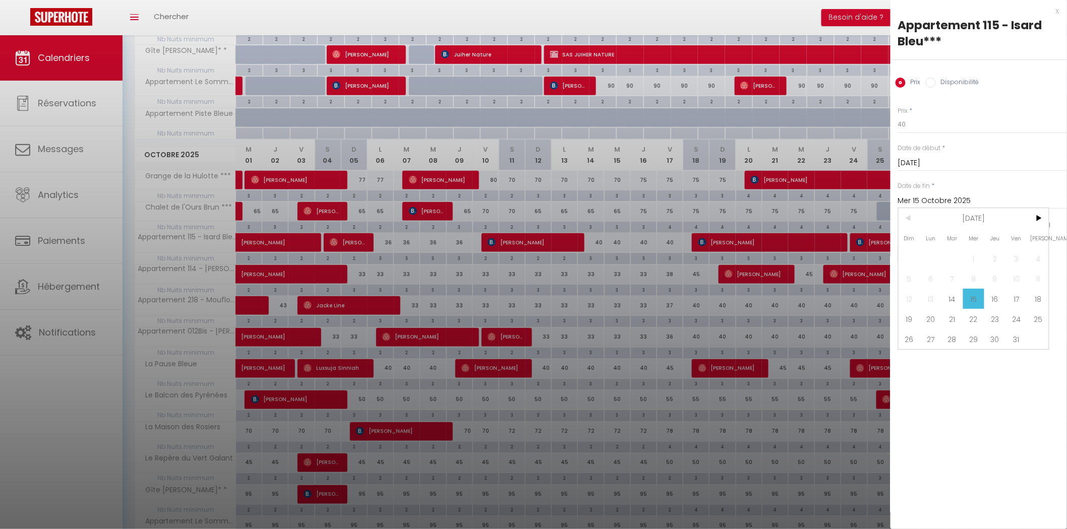
drag, startPoint x: 1043, startPoint y: 299, endPoint x: 913, endPoint y: 119, distance: 222.2
click at [1043, 300] on span "18" at bounding box center [1038, 299] width 22 height 20
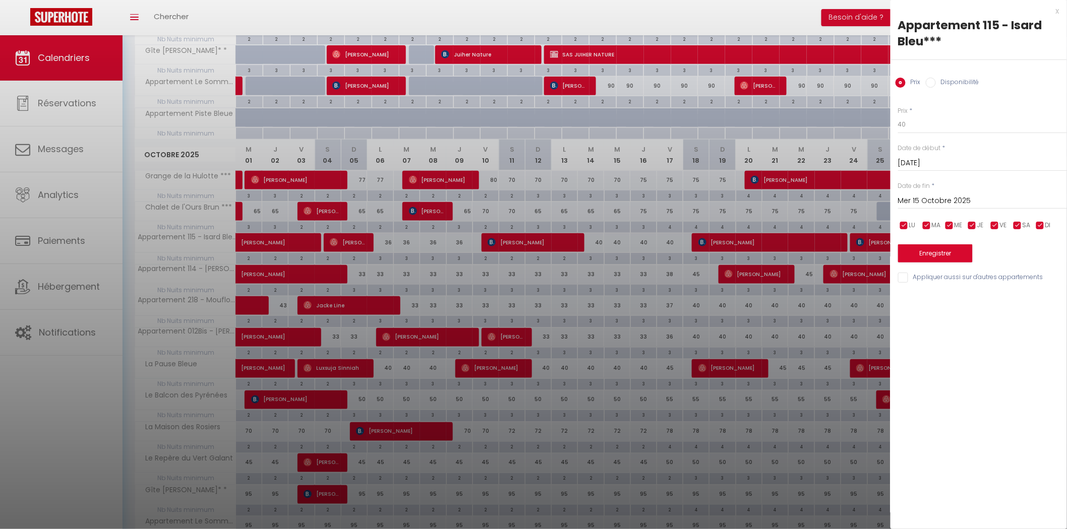
type input "[DATE]"
drag, startPoint x: 916, startPoint y: 121, endPoint x: 827, endPoint y: 128, distance: 89.0
click at [830, 128] on body "🟢 Des questions ou besoin d'assistance pour la migration AirBnB? Connectez-vous…" at bounding box center [533, 308] width 1067 height 1505
type input "36"
drag, startPoint x: 915, startPoint y: 249, endPoint x: 621, endPoint y: 282, distance: 296.8
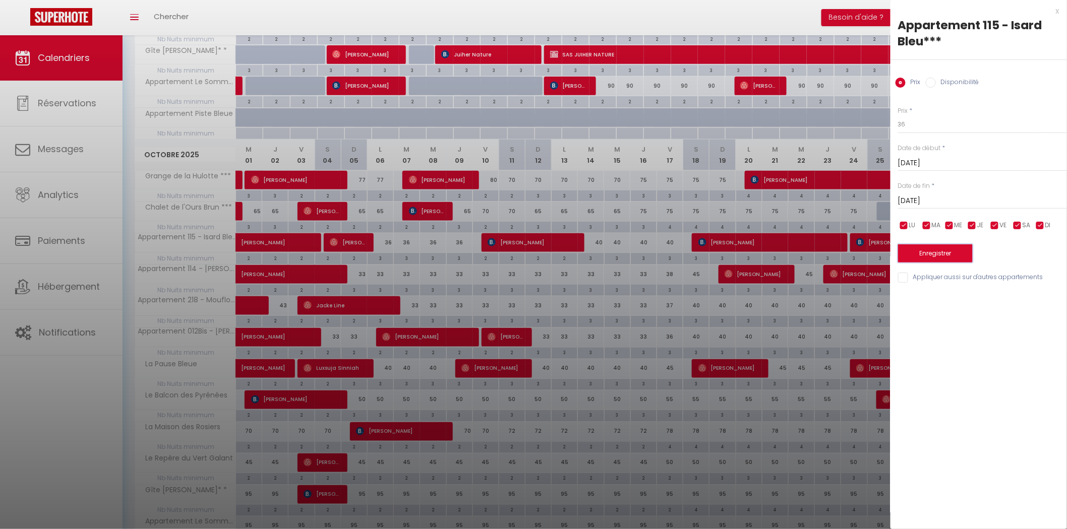
click at [915, 249] on button "Enregistrer" at bounding box center [935, 253] width 75 height 18
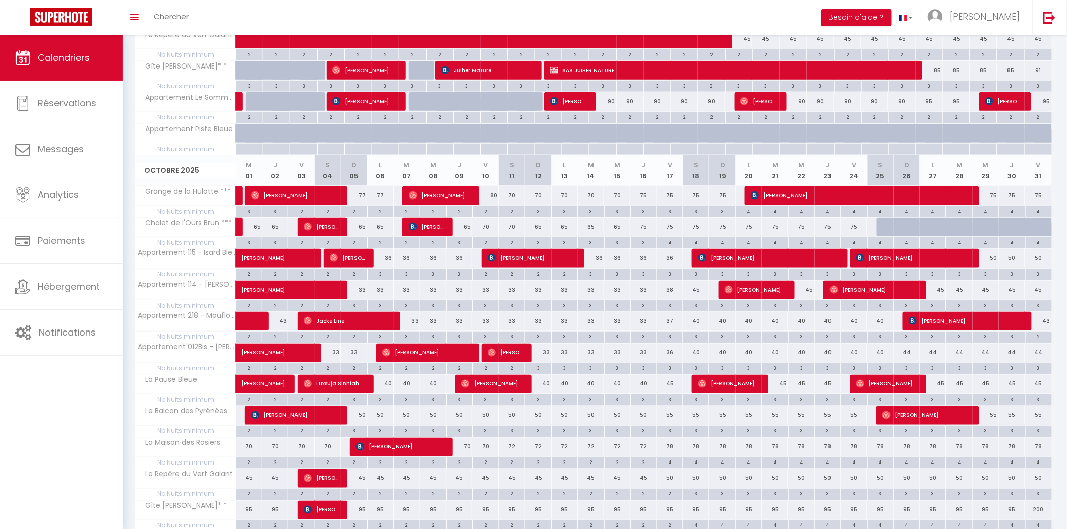
scroll to position [386, 0]
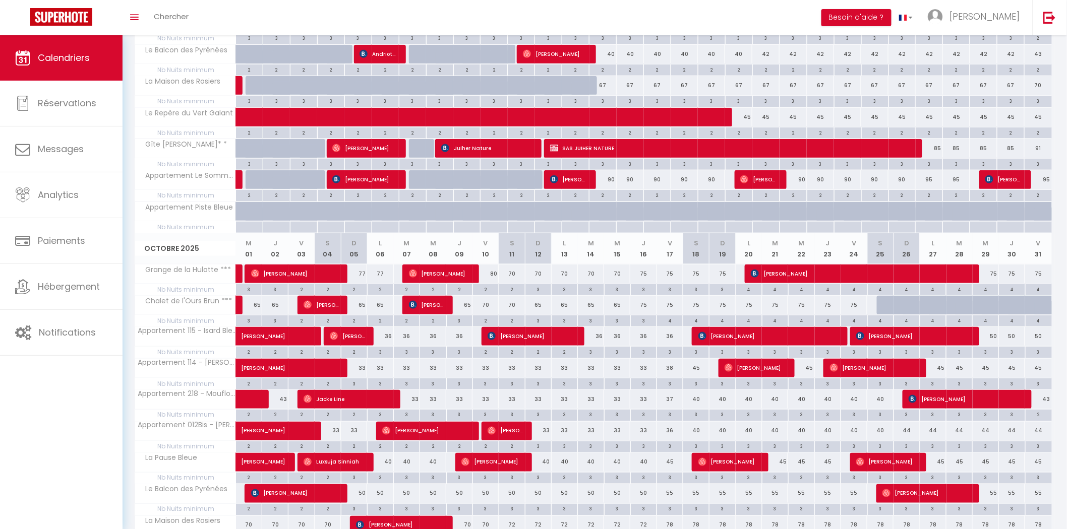
drag, startPoint x: 274, startPoint y: 321, endPoint x: 508, endPoint y: 291, distance: 235.2
click at [274, 321] on div "3" at bounding box center [275, 321] width 26 height 10
type input "3"
type input "Jeu 02 Octobre 2025"
type input "Ven 03 Octobre 2025"
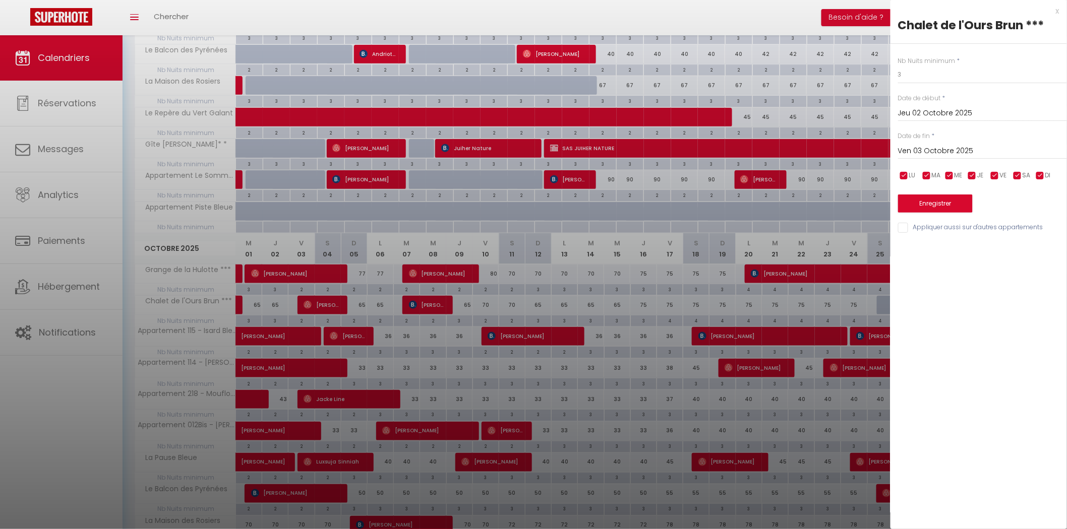
click at [910, 109] on input "Jeu 02 Octobre 2025" at bounding box center [982, 113] width 169 height 13
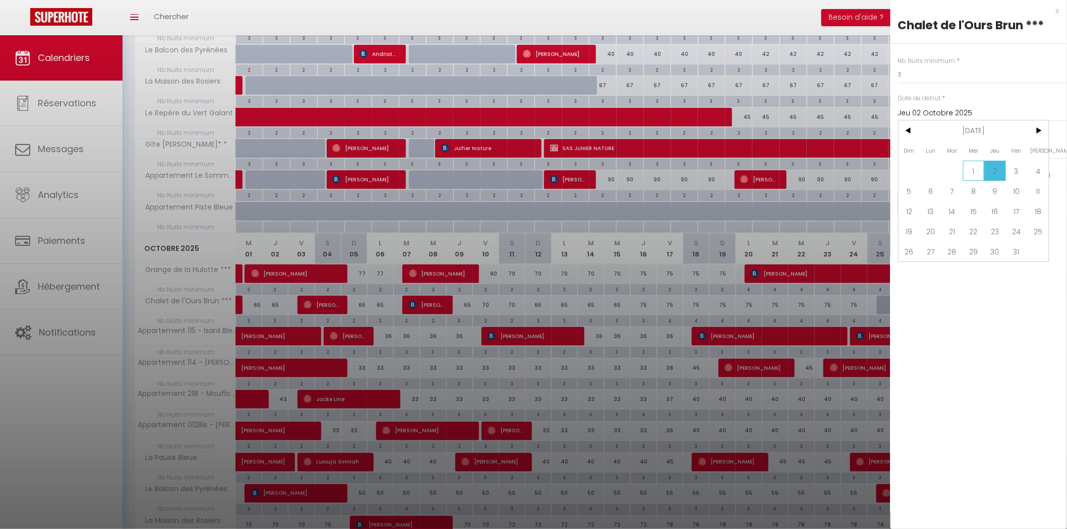
click at [974, 172] on span "1" at bounding box center [974, 171] width 22 height 20
type input "Mer 01 Octobre 2025"
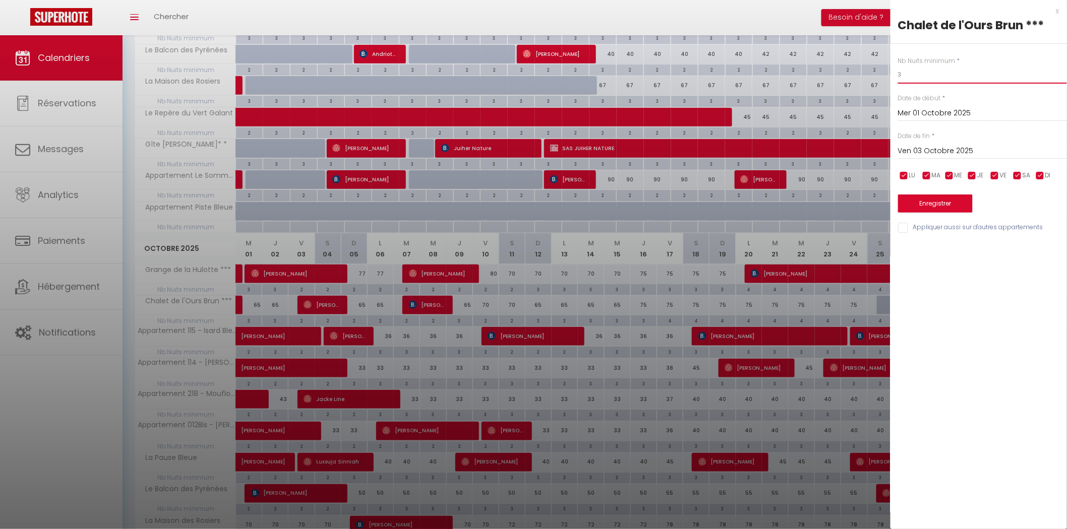
click at [848, 74] on body "🟢 Des questions ou besoin d'assistance pour la migration AirBnB? Connectez-vous…" at bounding box center [533, 402] width 1067 height 1505
type input "2"
click at [917, 202] on button "Enregistrer" at bounding box center [935, 204] width 75 height 18
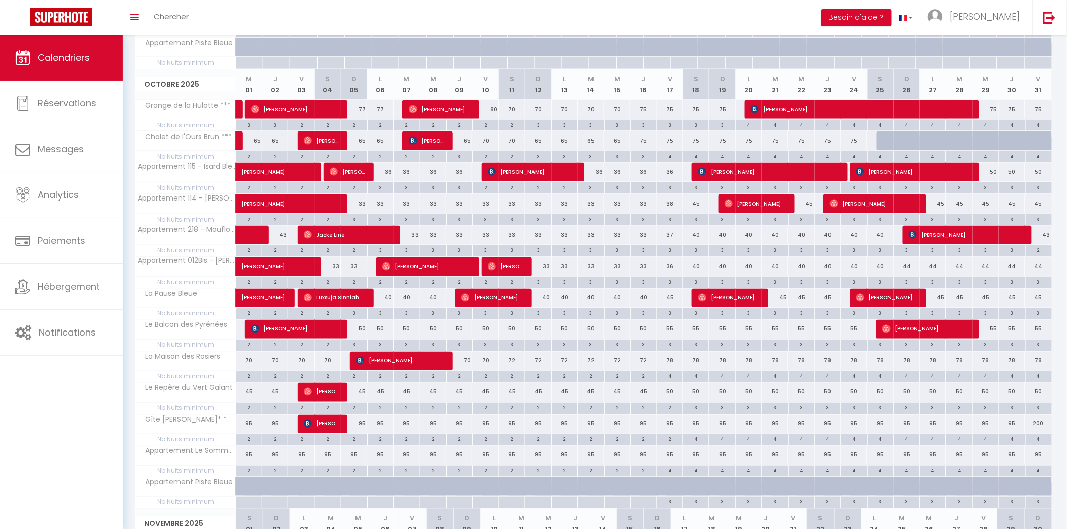
scroll to position [829, 0]
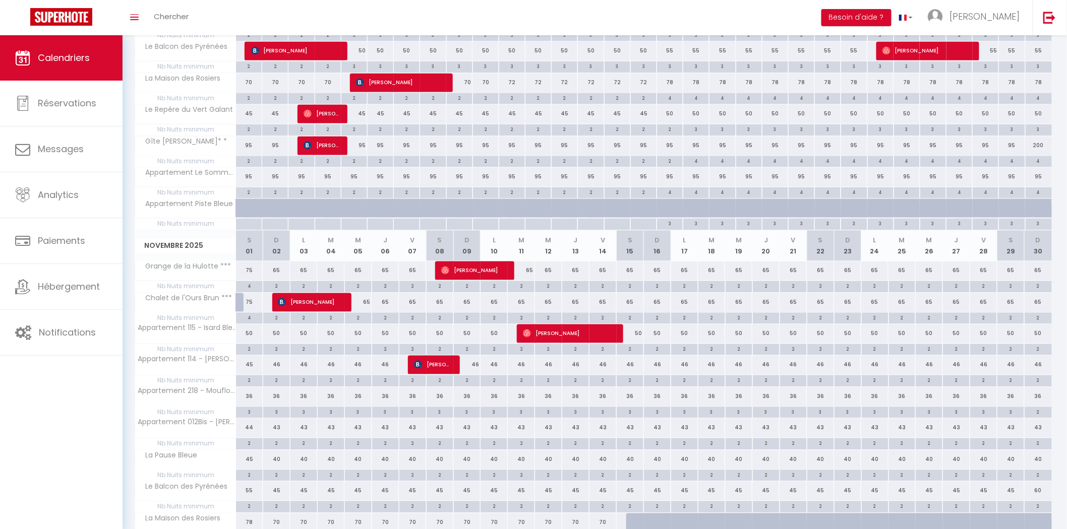
click at [249, 397] on div "36" at bounding box center [249, 396] width 27 height 19
type input "36"
type input "[DATE]"
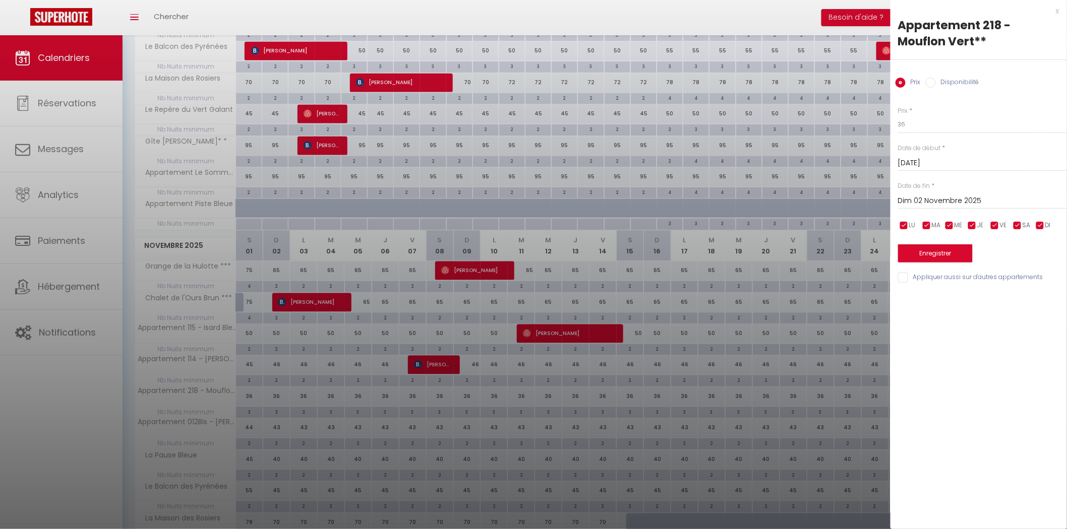
click at [916, 197] on input "Dim 02 Novembre 2025" at bounding box center [982, 201] width 169 height 13
click at [1039, 223] on span ">" at bounding box center [1038, 218] width 22 height 20
click at [1035, 254] on span "6" at bounding box center [1038, 259] width 22 height 20
type input "[DATE]"
drag, startPoint x: 915, startPoint y: 123, endPoint x: 863, endPoint y: 124, distance: 52.9
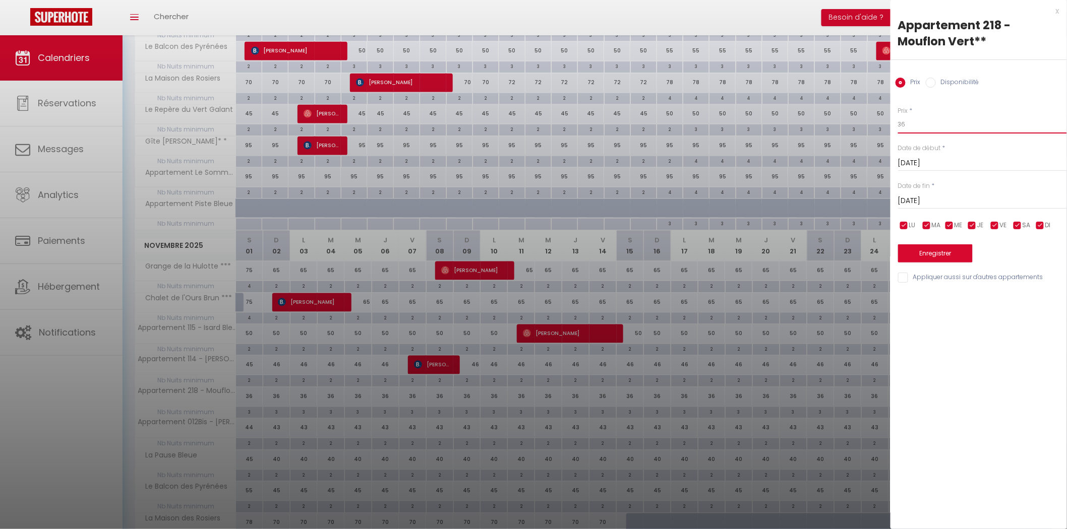
type input "34"
click at [934, 252] on button "Enregistrer" at bounding box center [935, 253] width 75 height 18
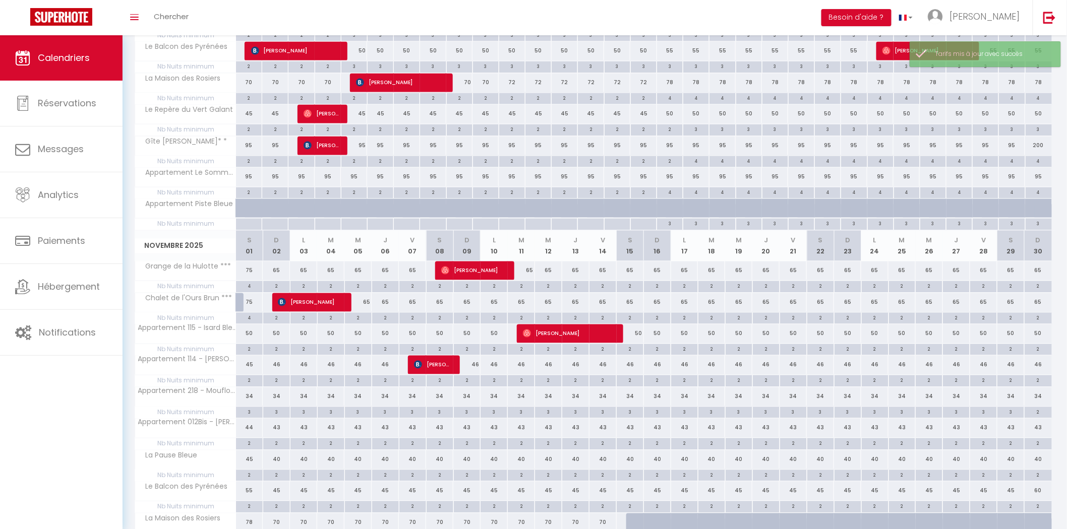
click at [247, 431] on div "44" at bounding box center [249, 427] width 27 height 19
type input "44"
type input "[DATE]"
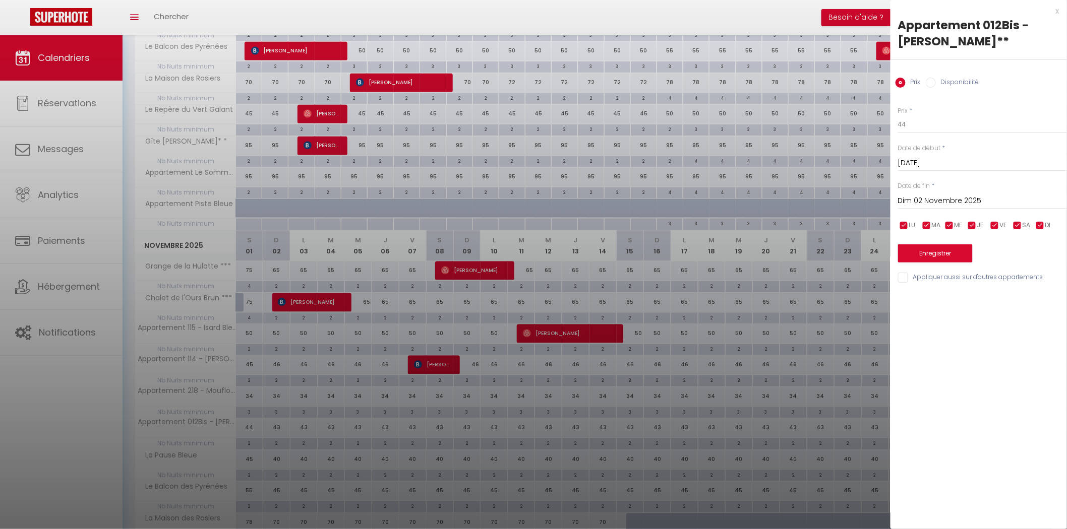
click at [949, 199] on input "Dim 02 Novembre 2025" at bounding box center [982, 201] width 169 height 13
click at [1037, 215] on span ">" at bounding box center [1038, 218] width 22 height 20
click at [1039, 258] on span "6" at bounding box center [1038, 259] width 22 height 20
type input "[DATE]"
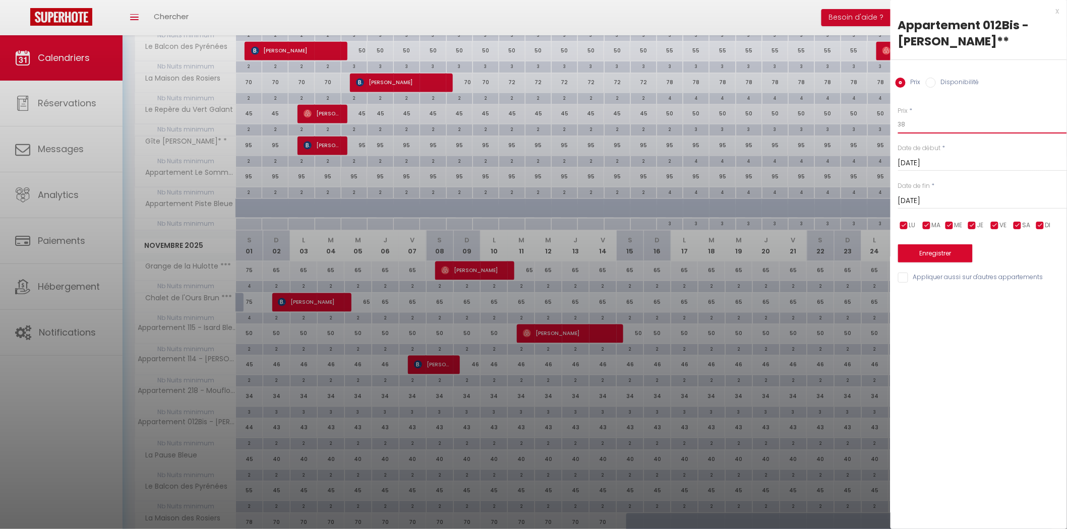
type input "38"
click at [910, 251] on button "Enregistrer" at bounding box center [935, 253] width 75 height 18
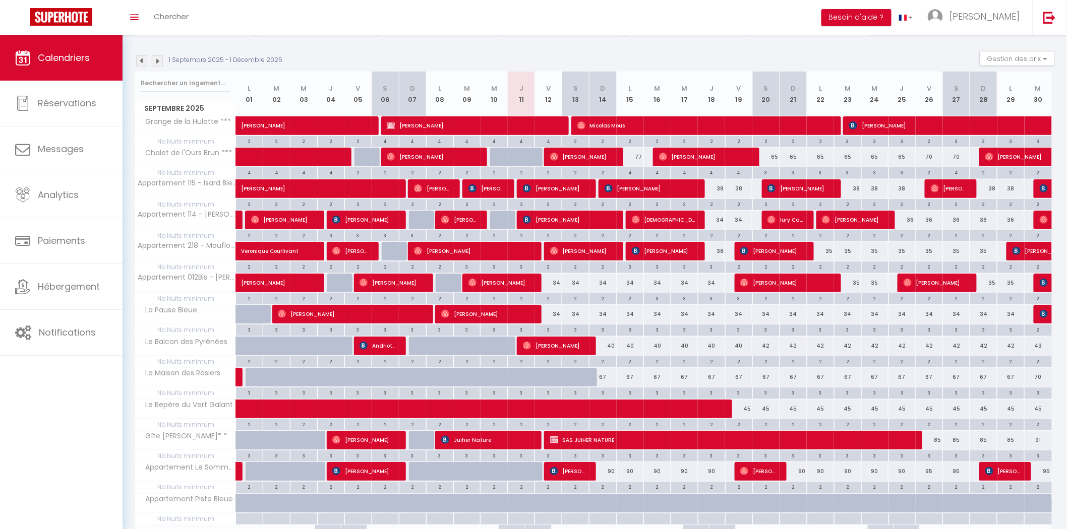
scroll to position [93, 0]
drag, startPoint x: 631, startPoint y: 377, endPoint x: 593, endPoint y: 315, distance: 72.4
click at [631, 377] on div "67" at bounding box center [630, 378] width 27 height 19
type input "67"
type input "Lun 15 Septembre 2025"
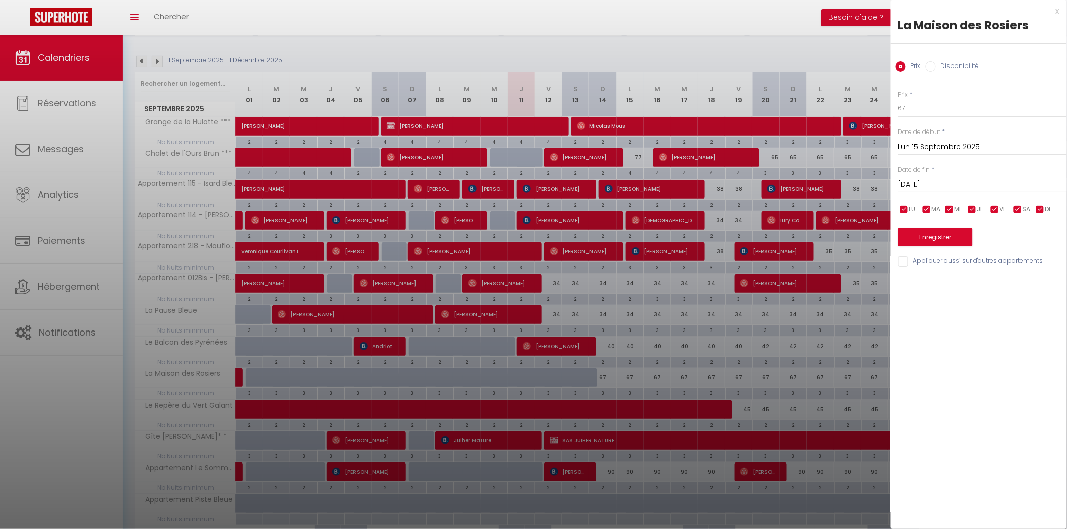
click at [933, 183] on input "[DATE]" at bounding box center [982, 184] width 169 height 13
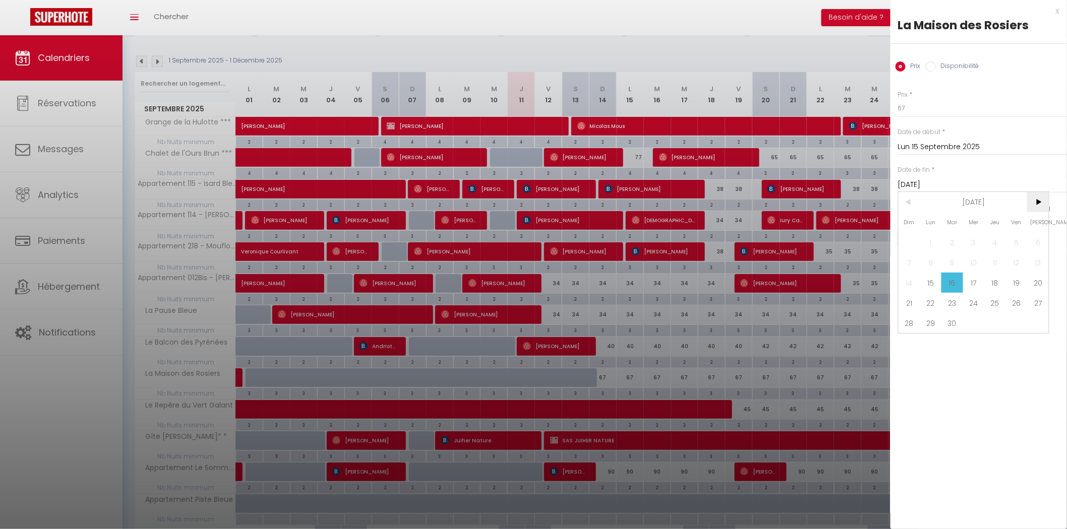
click at [1047, 200] on span ">" at bounding box center [1038, 202] width 22 height 20
drag, startPoint x: 979, startPoint y: 242, endPoint x: 911, endPoint y: 107, distance: 152.0
click at [979, 242] on span "1" at bounding box center [974, 242] width 22 height 20
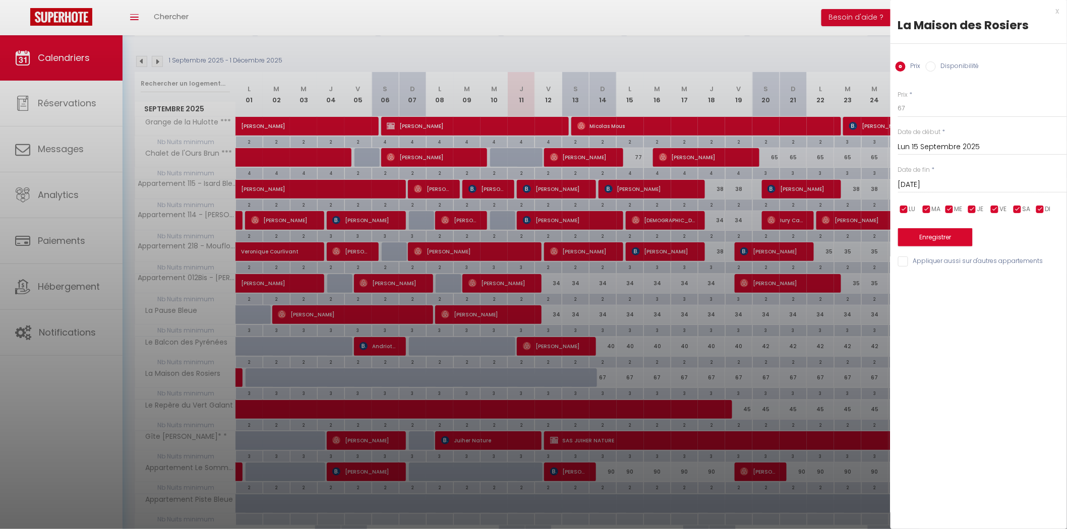
type input "Mer 01 Octobre 2025"
drag, startPoint x: 916, startPoint y: 109, endPoint x: 845, endPoint y: 109, distance: 71.1
type input "65"
click at [904, 238] on button "Enregistrer" at bounding box center [935, 237] width 75 height 18
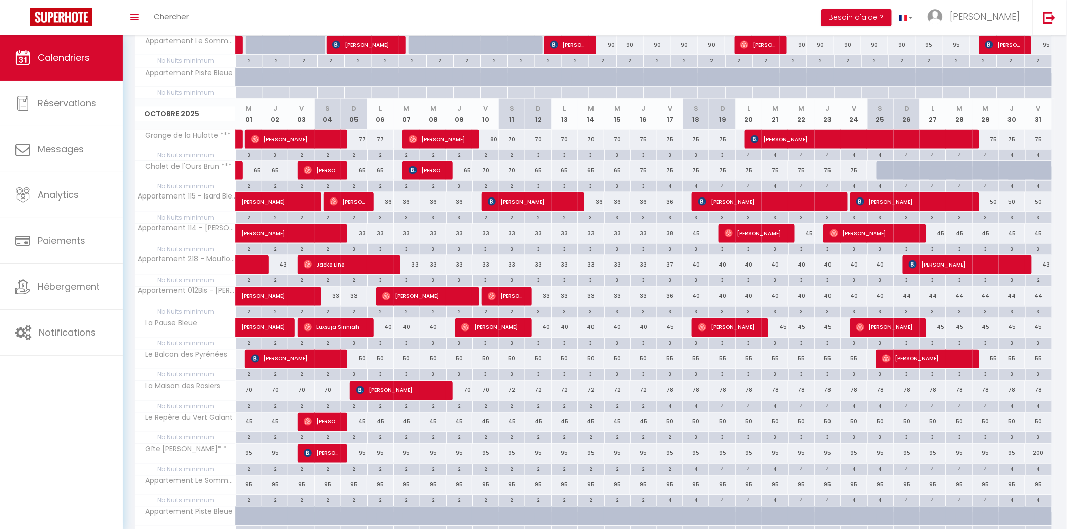
scroll to position [560, 0]
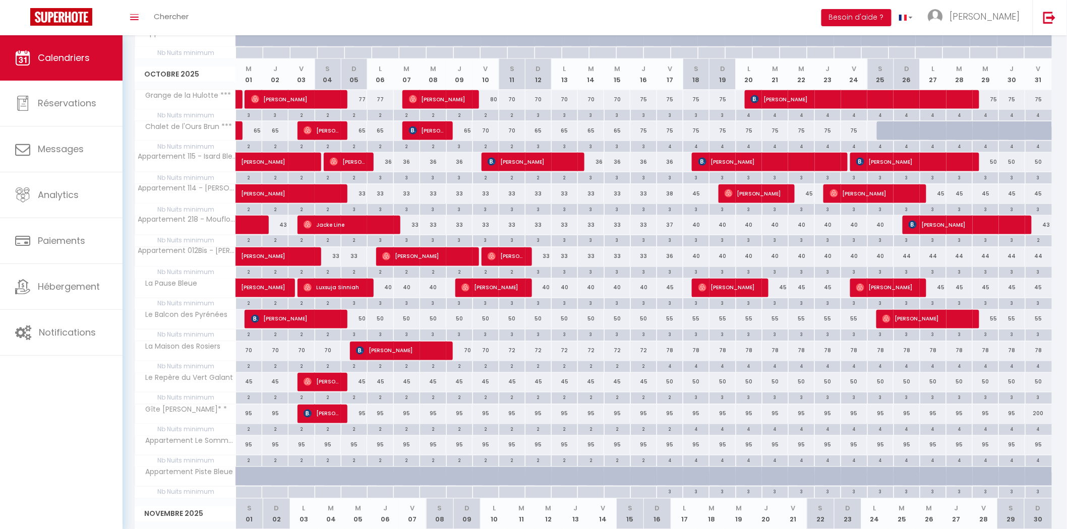
drag, startPoint x: 669, startPoint y: 352, endPoint x: 843, endPoint y: 229, distance: 212.6
click at [669, 352] on div "78" at bounding box center [670, 351] width 26 height 19
type input "78"
type input "Ven 17 Octobre 2025"
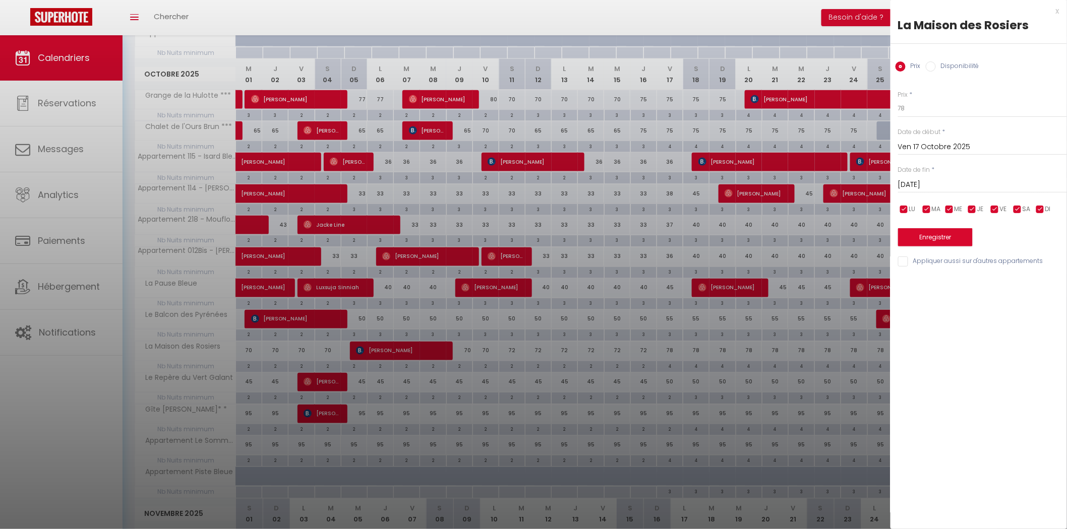
click at [925, 181] on input "[DATE]" at bounding box center [982, 184] width 169 height 13
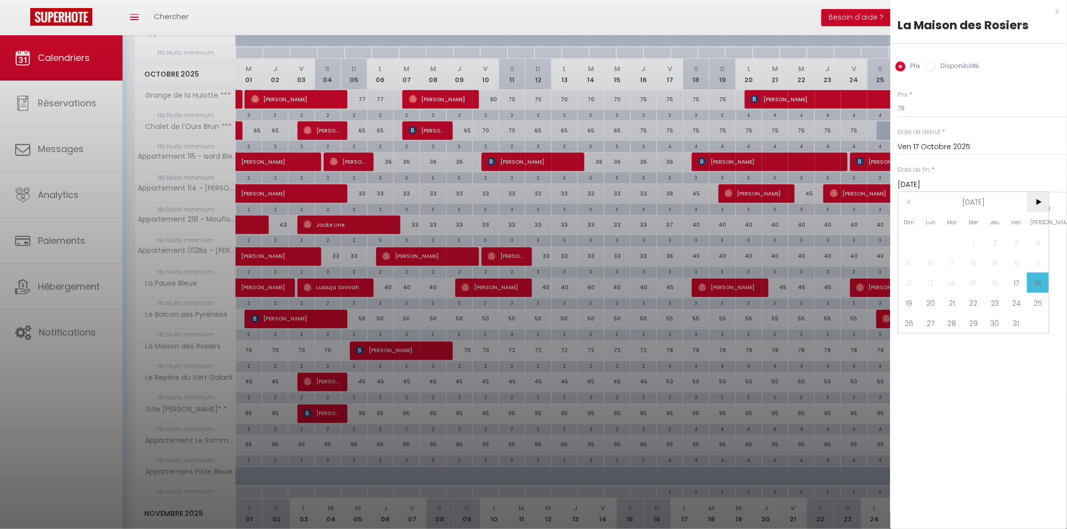
click at [1035, 198] on span ">" at bounding box center [1038, 202] width 22 height 20
click at [912, 259] on span "2" at bounding box center [909, 263] width 22 height 20
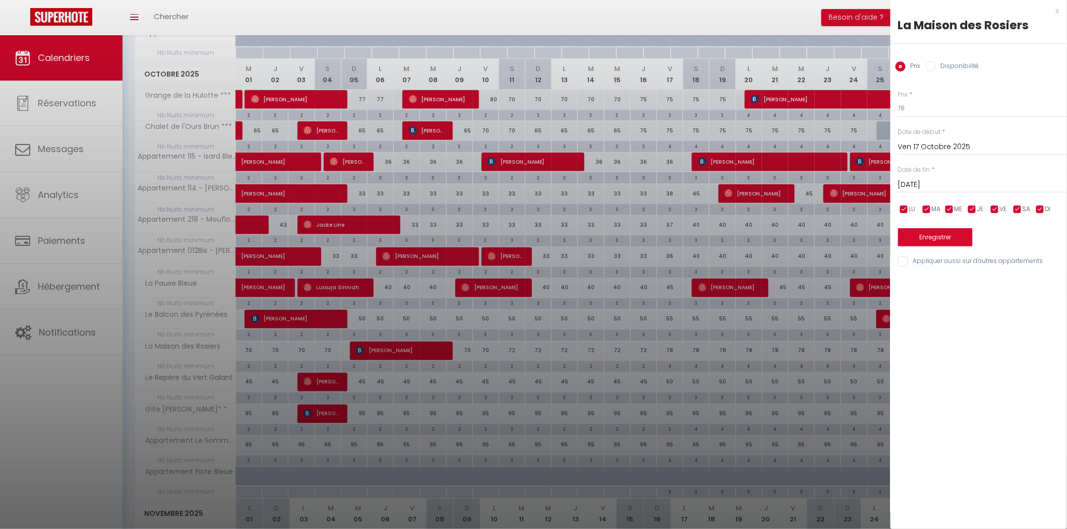
type input "Dim 02 Novembre 2025"
click at [853, 106] on body "🟢 Des questions ou besoin d'assistance pour la migration AirBnB? Connectez-vous…" at bounding box center [533, 227] width 1067 height 1505
type input "74"
click at [918, 236] on button "Enregistrer" at bounding box center [935, 237] width 75 height 18
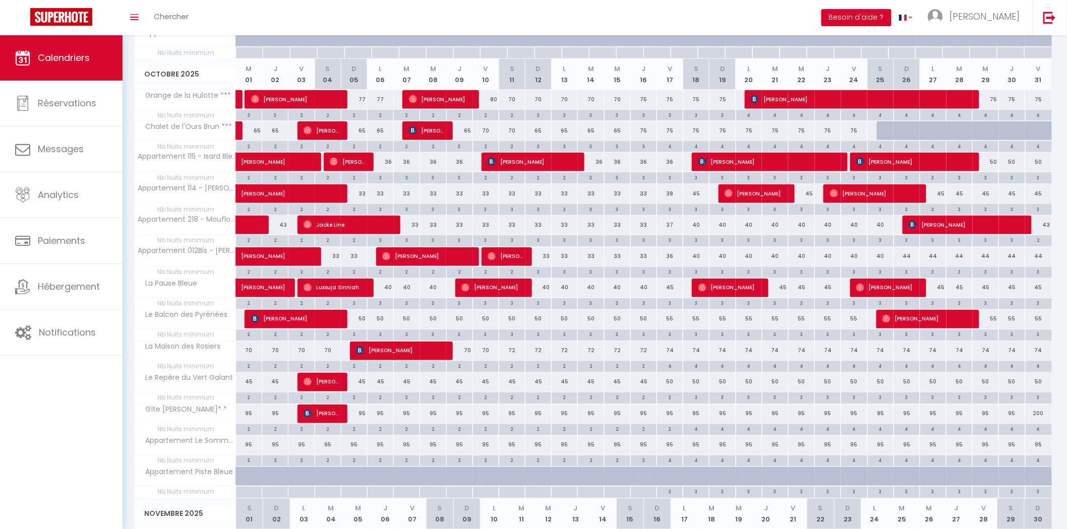
drag, startPoint x: 697, startPoint y: 226, endPoint x: 886, endPoint y: 93, distance: 230.9
click at [697, 226] on div "40" at bounding box center [696, 225] width 26 height 19
type input "40"
type input "[DATE]"
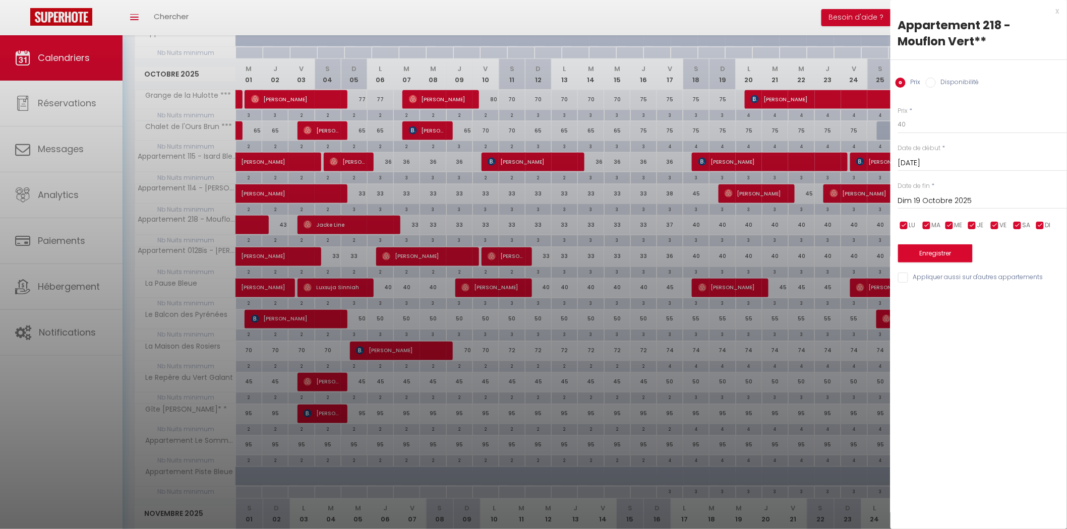
click at [914, 197] on input "Dim 19 Octobre 2025" at bounding box center [982, 201] width 169 height 13
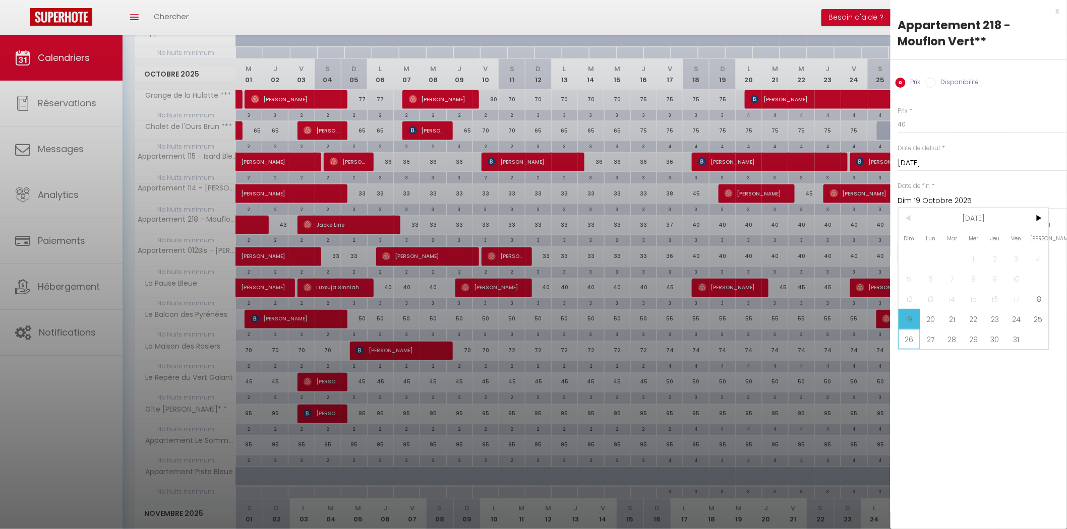
click at [911, 340] on span "26" at bounding box center [909, 339] width 22 height 20
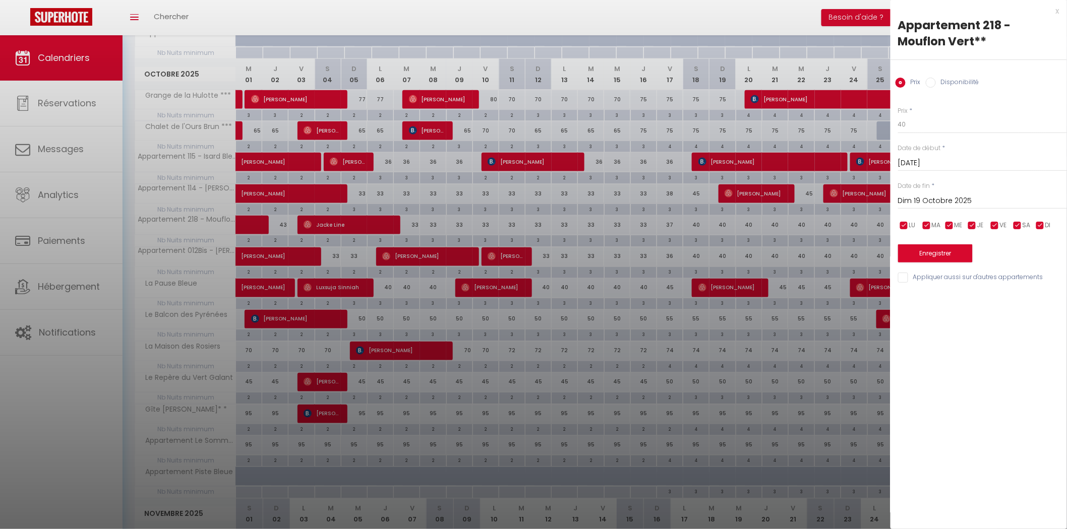
type input "Dim 26 Octobre 2025"
drag, startPoint x: 854, startPoint y: 124, endPoint x: 848, endPoint y: 123, distance: 6.6
click at [853, 124] on body "🟢 Des questions ou besoin d'assistance pour la migration AirBnB? Connectez-vous…" at bounding box center [533, 227] width 1067 height 1505
type input "38"
click at [934, 256] on button "Enregistrer" at bounding box center [935, 253] width 75 height 18
